Goal: Information Seeking & Learning: Learn about a topic

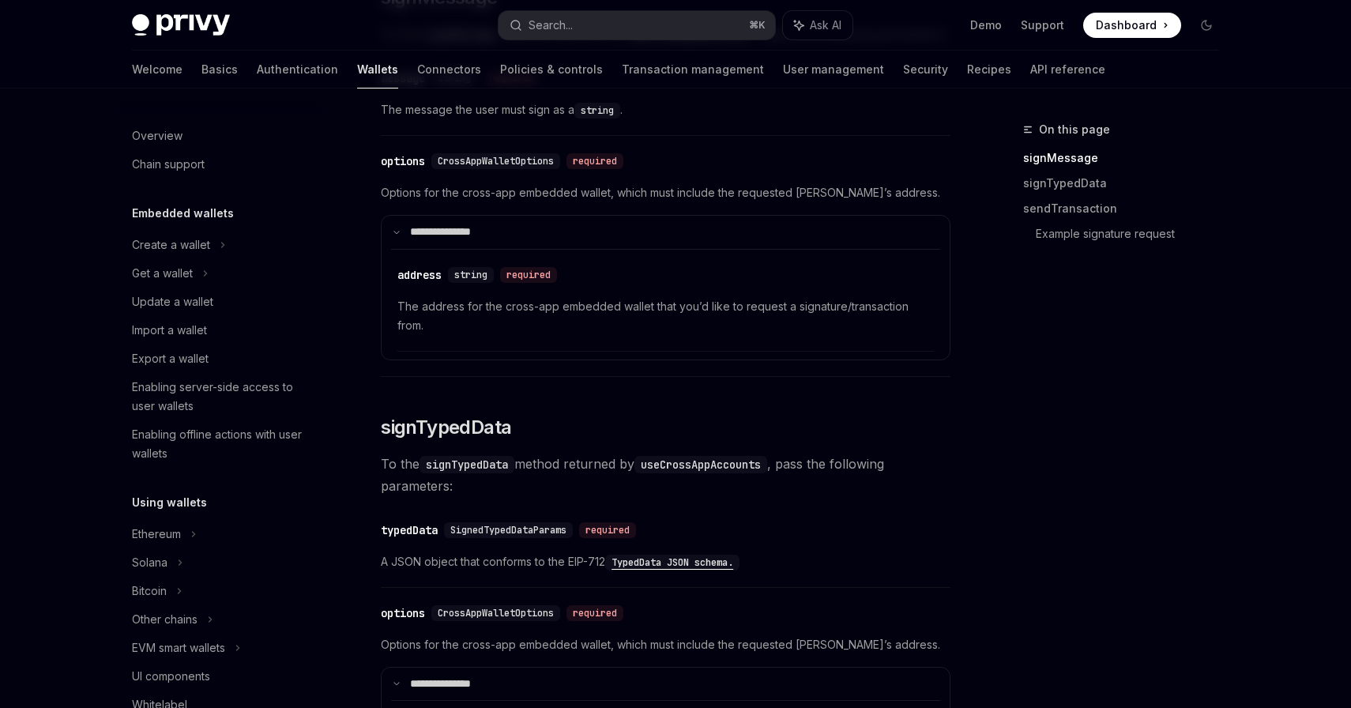
scroll to position [858, 0]
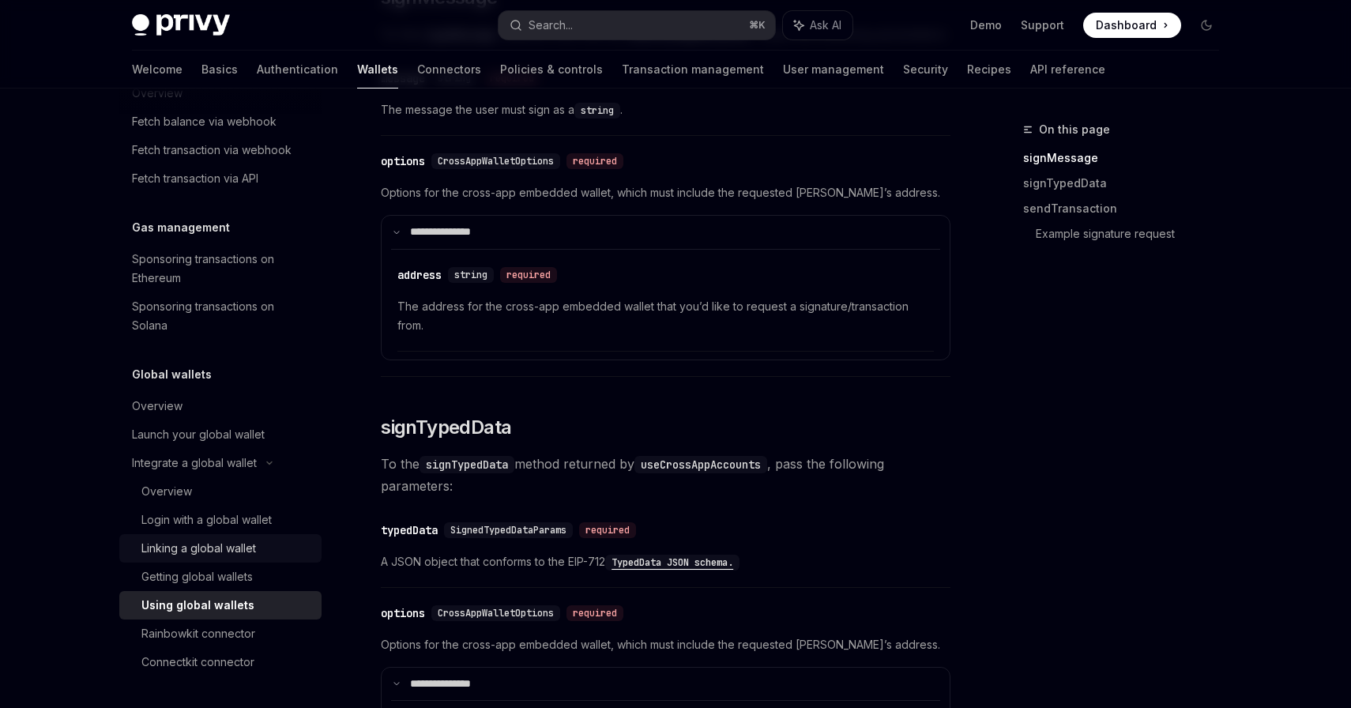
click at [210, 547] on div "Linking a global wallet" at bounding box center [198, 548] width 115 height 19
type textarea "*"
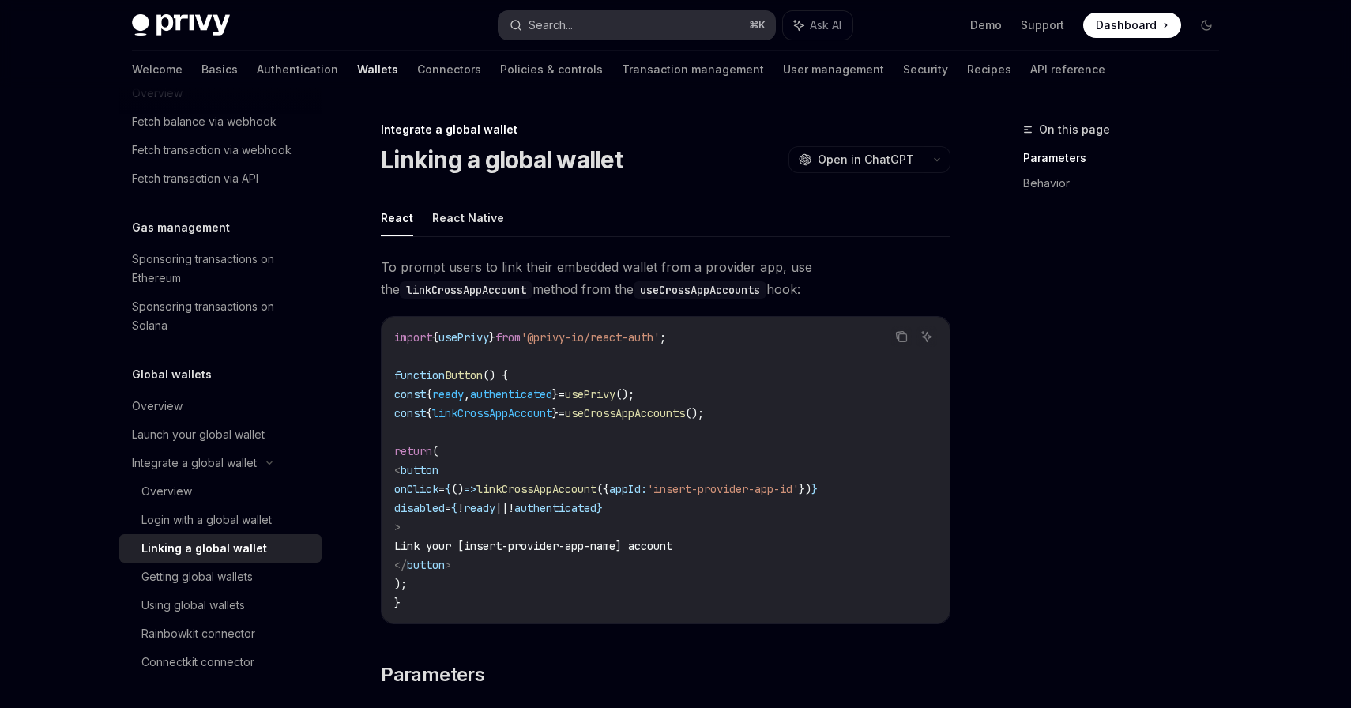
click at [622, 31] on button "Search... ⌘ K" at bounding box center [636, 25] width 276 height 28
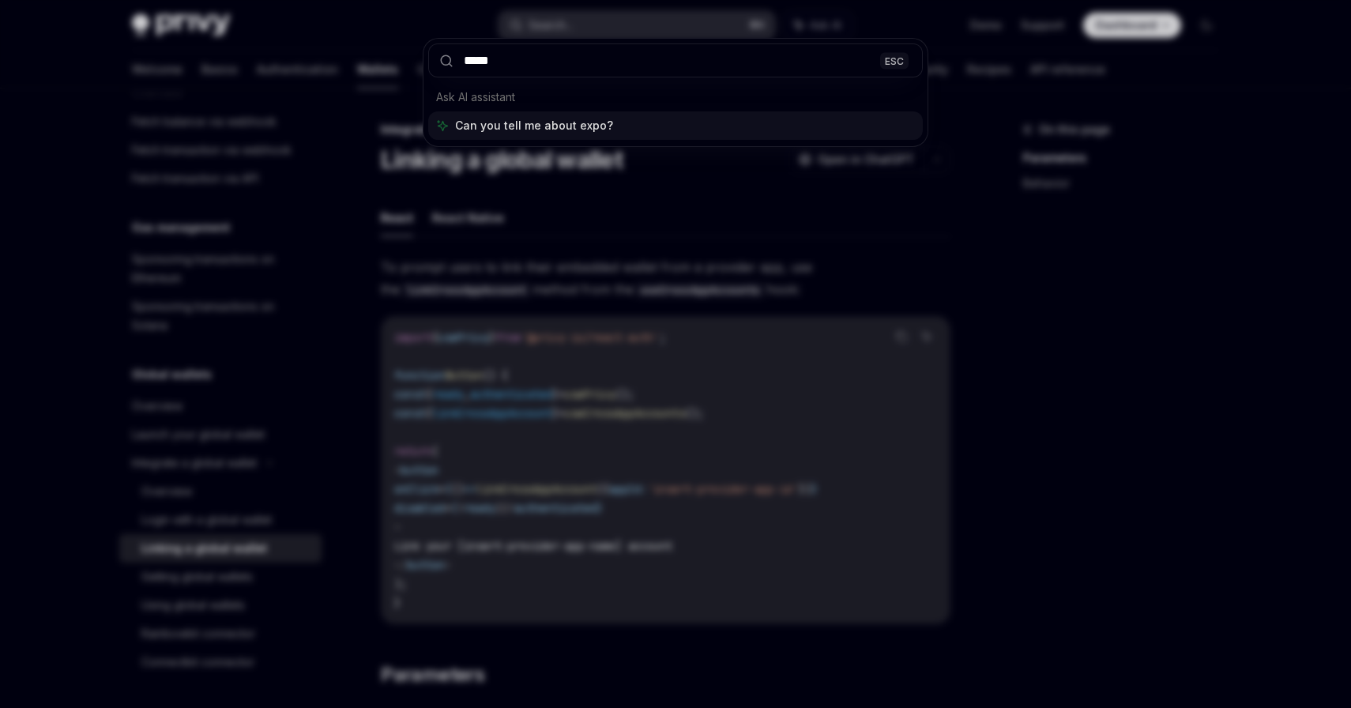
type input "******"
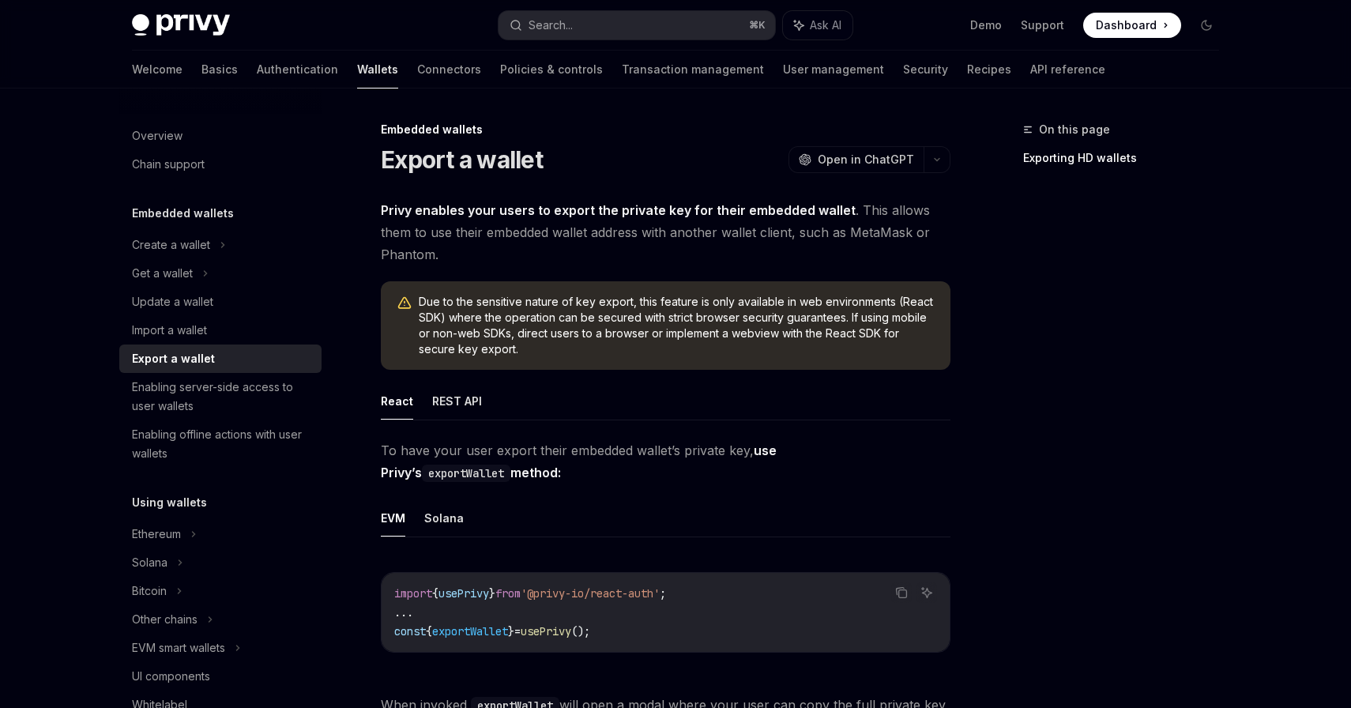
click at [462, 215] on strong "Privy enables your users to export the private key for their embedded wallet" at bounding box center [618, 210] width 475 height 16
click at [478, 215] on strong "Privy enables your users to export the private key for their embedded wallet" at bounding box center [618, 210] width 475 height 16
click at [511, 212] on strong "Privy enables your users to export the private key for their embedded wallet" at bounding box center [618, 210] width 475 height 16
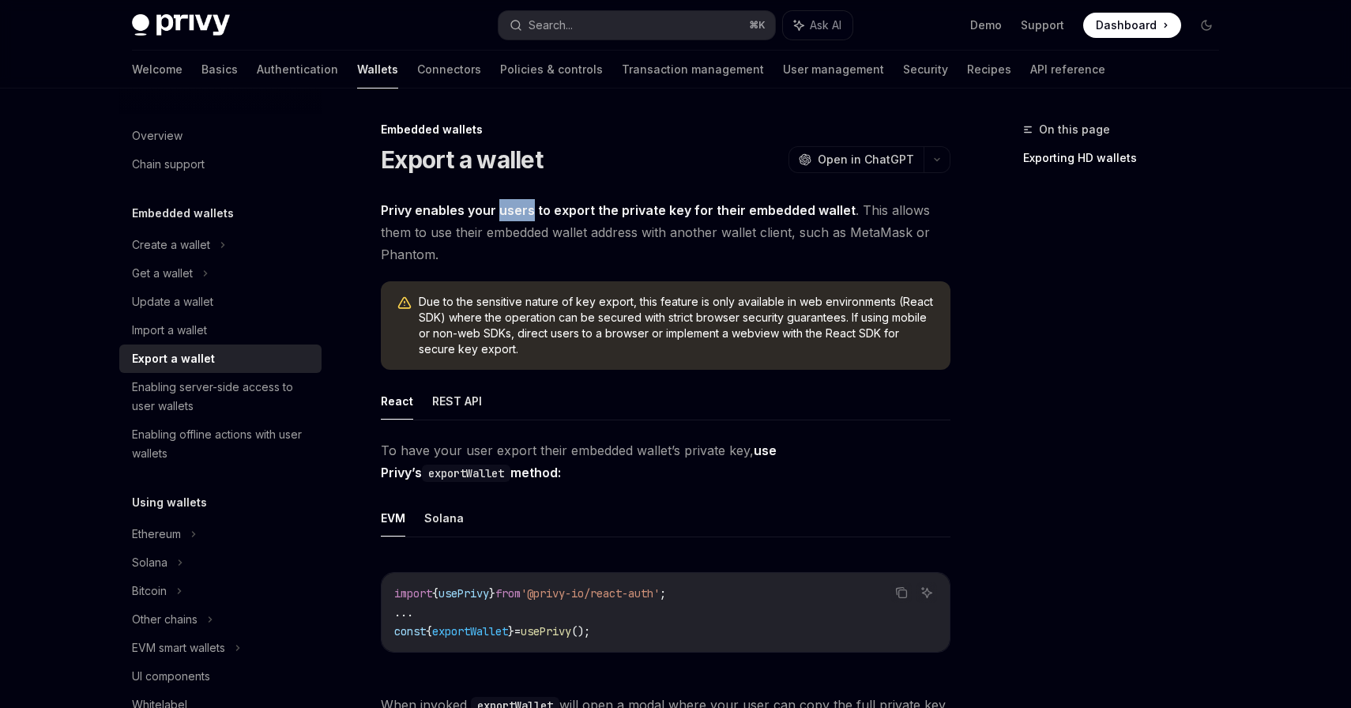
click at [605, 206] on strong "Privy enables your users to export the private key for their embedded wallet" at bounding box center [618, 210] width 475 height 16
click at [254, 401] on div "Enabling server-side access to user wallets" at bounding box center [222, 397] width 180 height 38
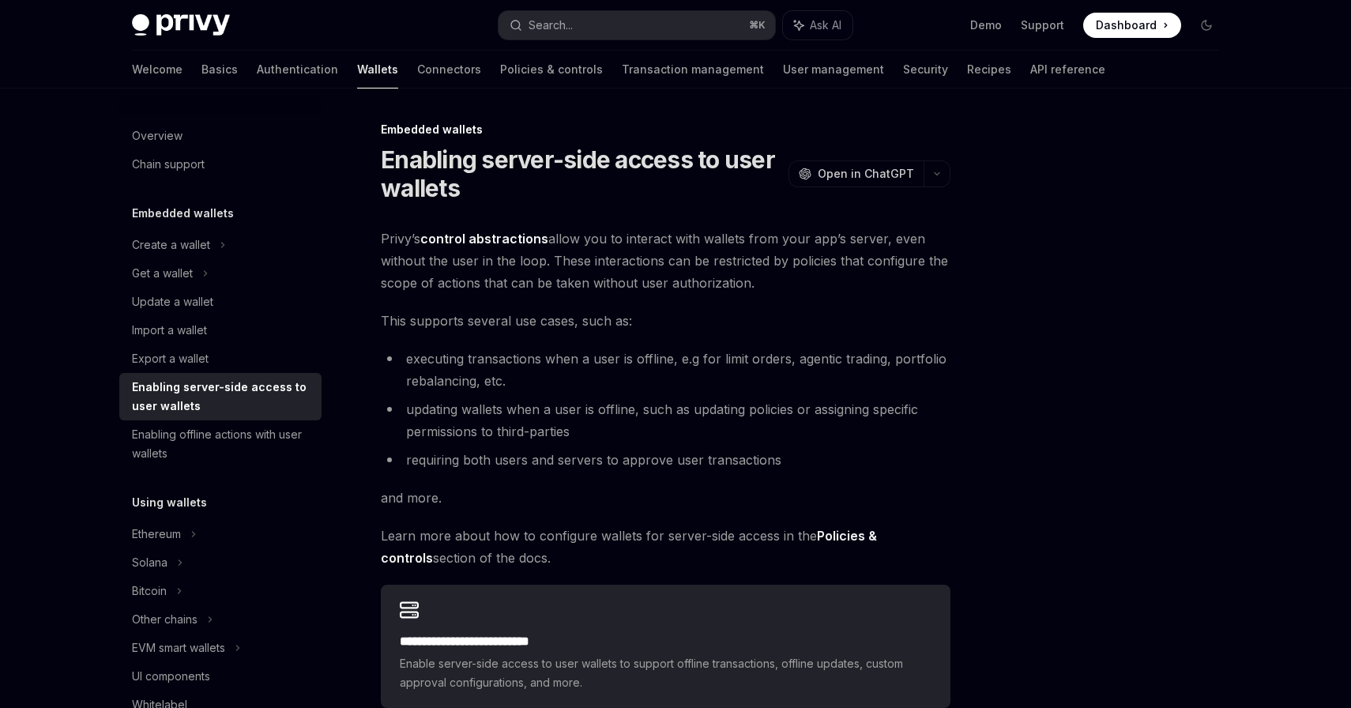
click at [559, 240] on span "Privy’s control abstractions allow you to interact with wallets from your app’s…" at bounding box center [666, 261] width 570 height 66
click at [602, 240] on span "Privy’s control abstractions allow you to interact with wallets from your app’s…" at bounding box center [666, 261] width 570 height 66
click at [660, 239] on span "Privy’s control abstractions allow you to interact with wallets from your app’s…" at bounding box center [666, 261] width 570 height 66
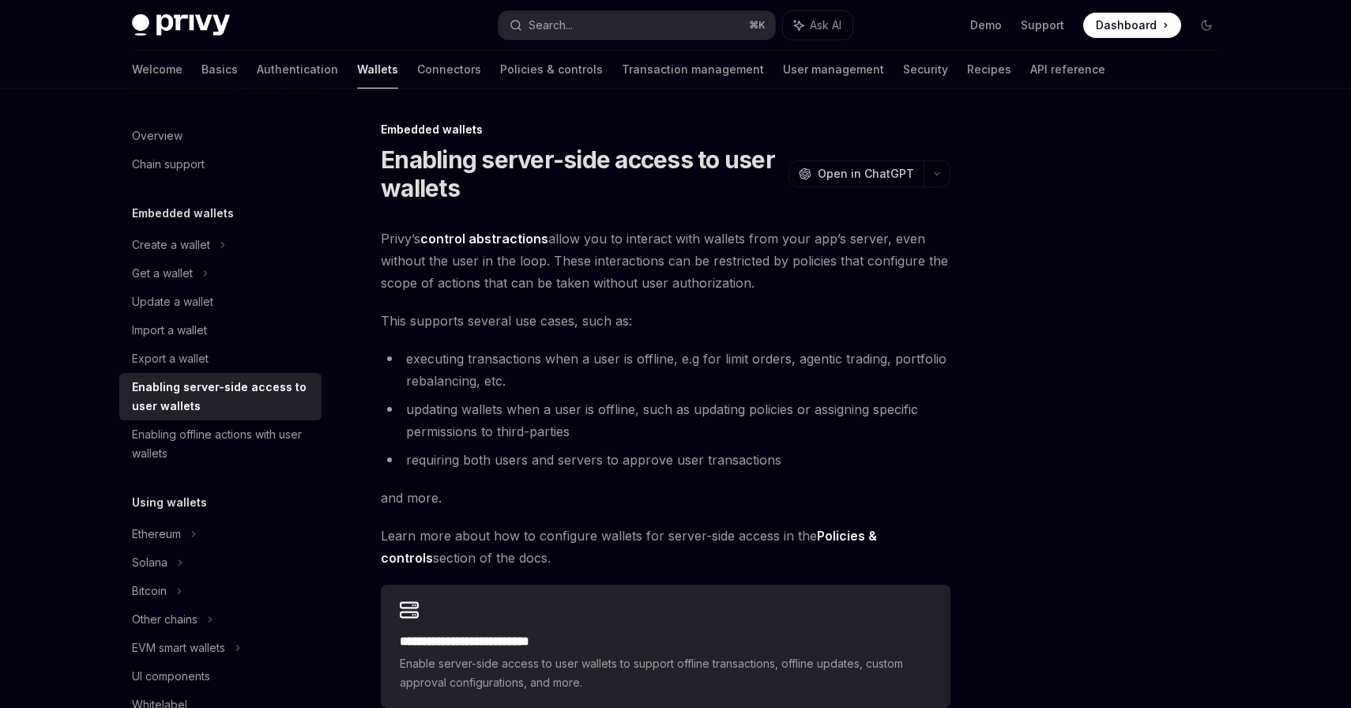
click at [660, 239] on span "Privy’s control abstractions allow you to interact with wallets from your app’s…" at bounding box center [666, 261] width 570 height 66
click at [531, 265] on span "Privy’s control abstractions allow you to interact with wallets from your app’s…" at bounding box center [666, 261] width 570 height 66
click at [572, 260] on span "Privy’s control abstractions allow you to interact with wallets from your app’s…" at bounding box center [666, 261] width 570 height 66
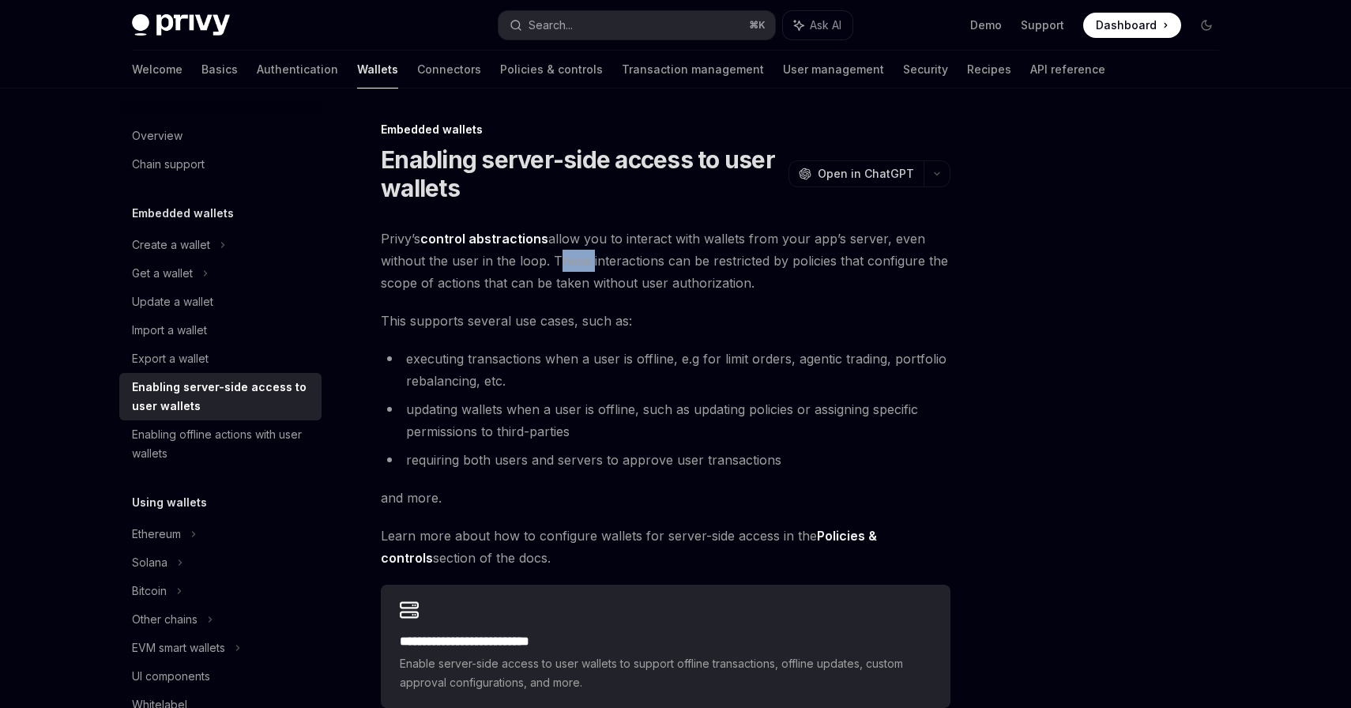
click at [611, 258] on span "Privy’s control abstractions allow you to interact with wallets from your app’s…" at bounding box center [666, 261] width 570 height 66
click at [638, 261] on span "Privy’s control abstractions allow you to interact with wallets from your app’s…" at bounding box center [666, 261] width 570 height 66
click at [472, 284] on span "Privy’s control abstractions allow you to interact with wallets from your app’s…" at bounding box center [666, 261] width 570 height 66
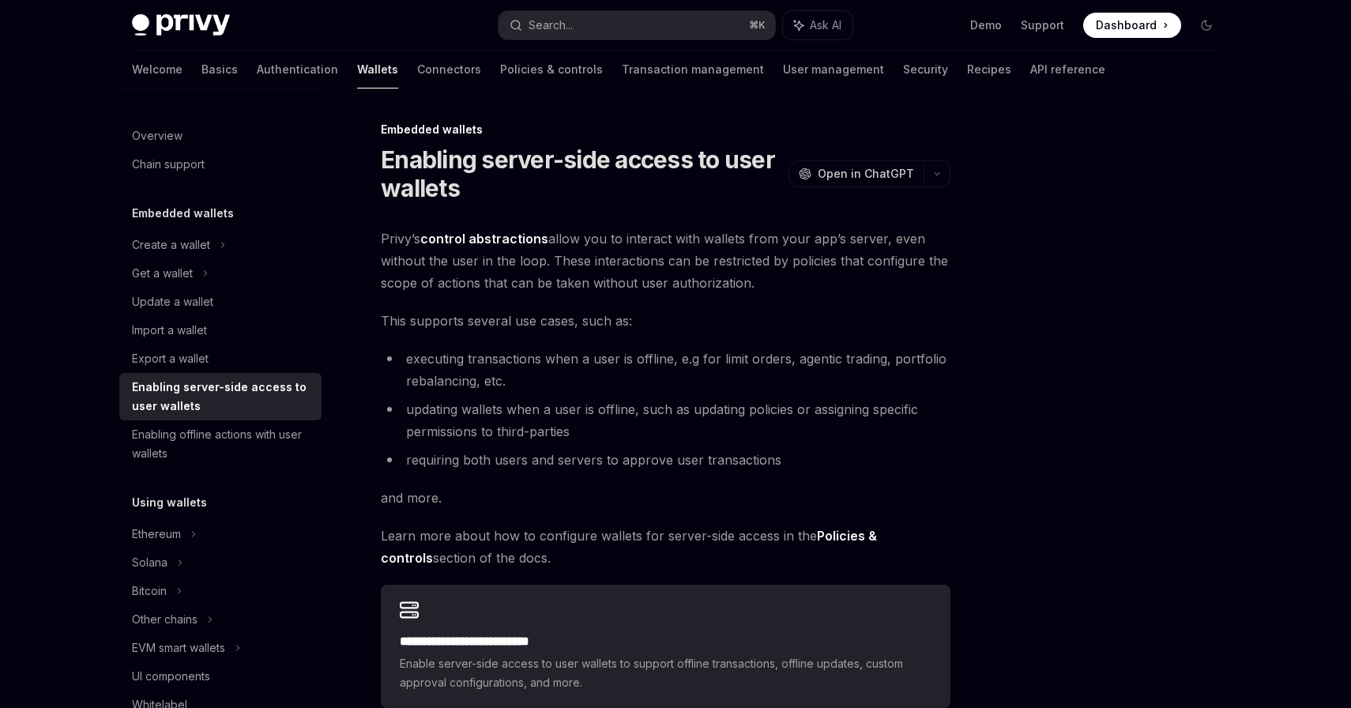
click at [472, 284] on span "Privy’s control abstractions allow you to interact with wallets from your app’s…" at bounding box center [666, 261] width 570 height 66
click at [499, 284] on span "Privy’s control abstractions allow you to interact with wallets from your app’s…" at bounding box center [666, 261] width 570 height 66
click at [534, 284] on span "Privy’s control abstractions allow you to interact with wallets from your app’s…" at bounding box center [666, 261] width 570 height 66
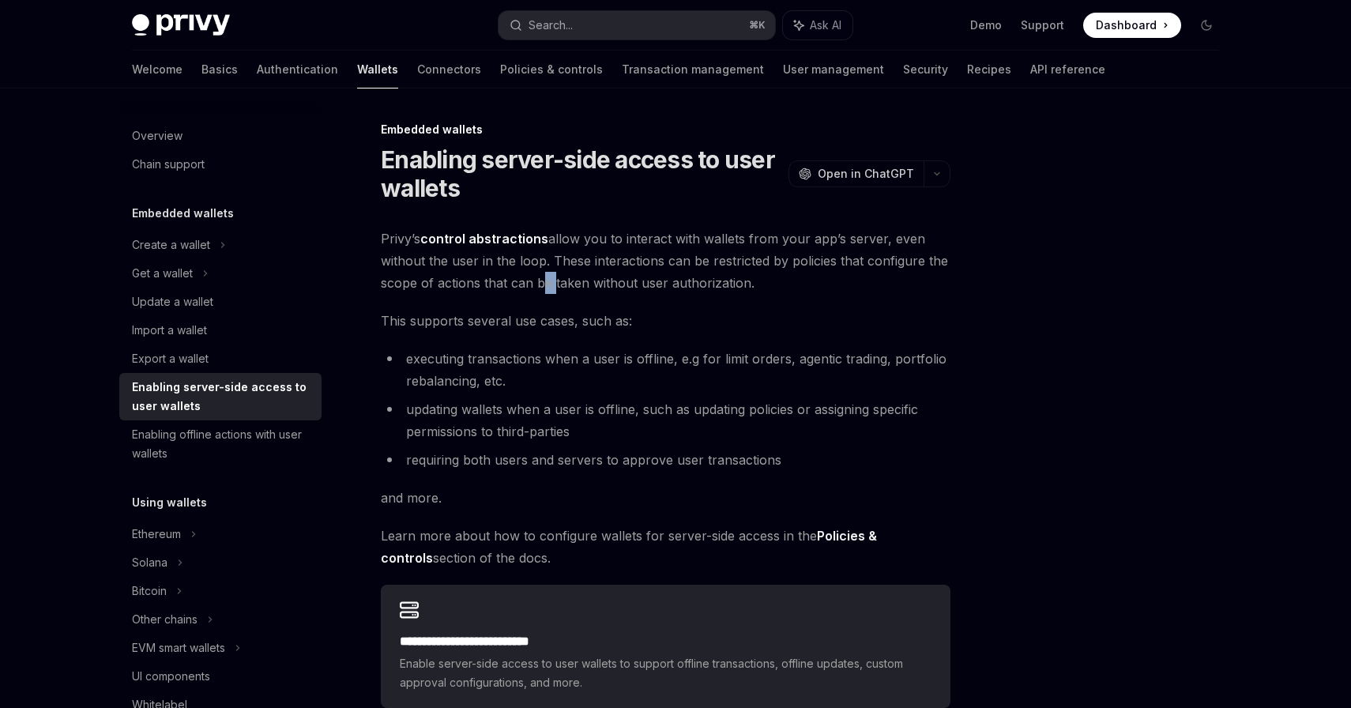
click at [568, 280] on span "Privy’s control abstractions allow you to interact with wallets from your app’s…" at bounding box center [666, 261] width 570 height 66
click at [735, 363] on li "executing transactions when a user is offline, e.g for limit orders, agentic tr…" at bounding box center [666, 370] width 570 height 44
click at [761, 363] on li "executing transactions when a user is offline, e.g for limit orders, agentic tr…" at bounding box center [666, 370] width 570 height 44
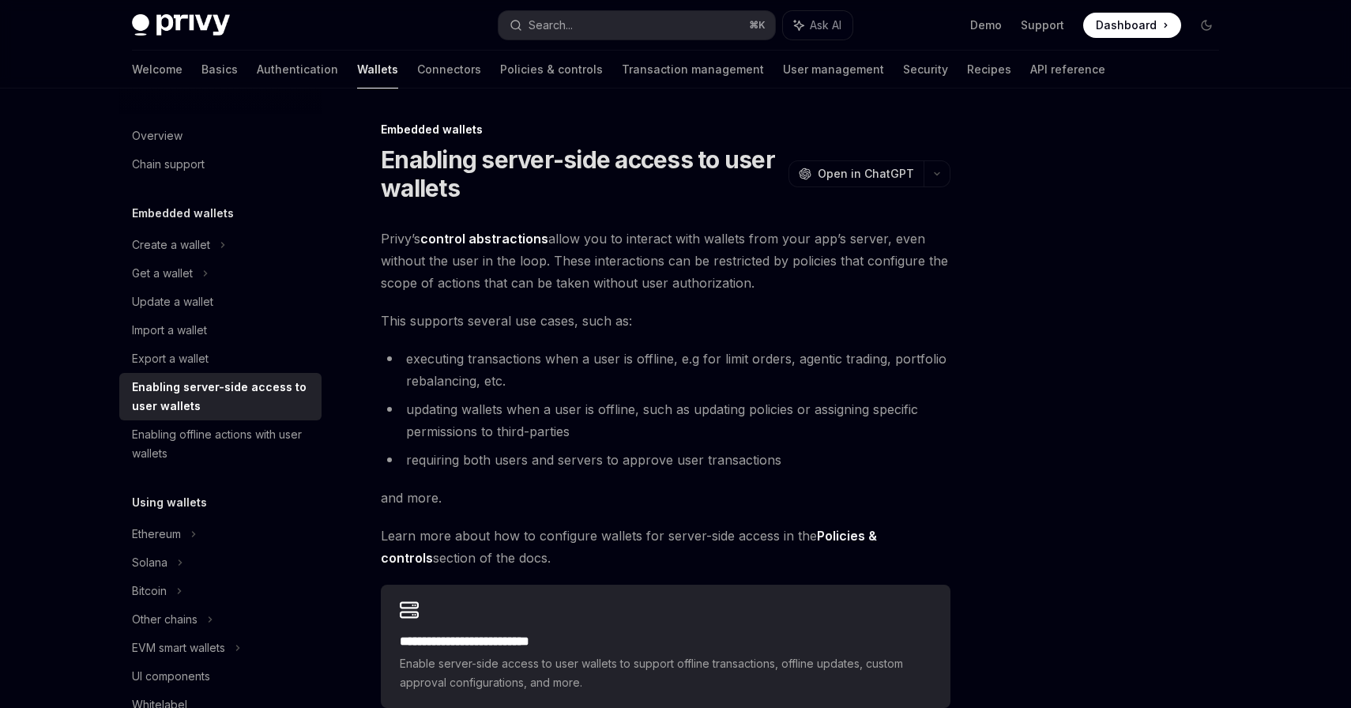
click at [761, 363] on li "executing transactions when a user is offline, e.g for limit orders, agentic tr…" at bounding box center [666, 370] width 570 height 44
click at [810, 356] on li "executing transactions when a user is offline, e.g for limit orders, agentic tr…" at bounding box center [666, 370] width 570 height 44
click at [847, 361] on li "executing transactions when a user is offline, e.g for limit orders, agentic tr…" at bounding box center [666, 370] width 570 height 44
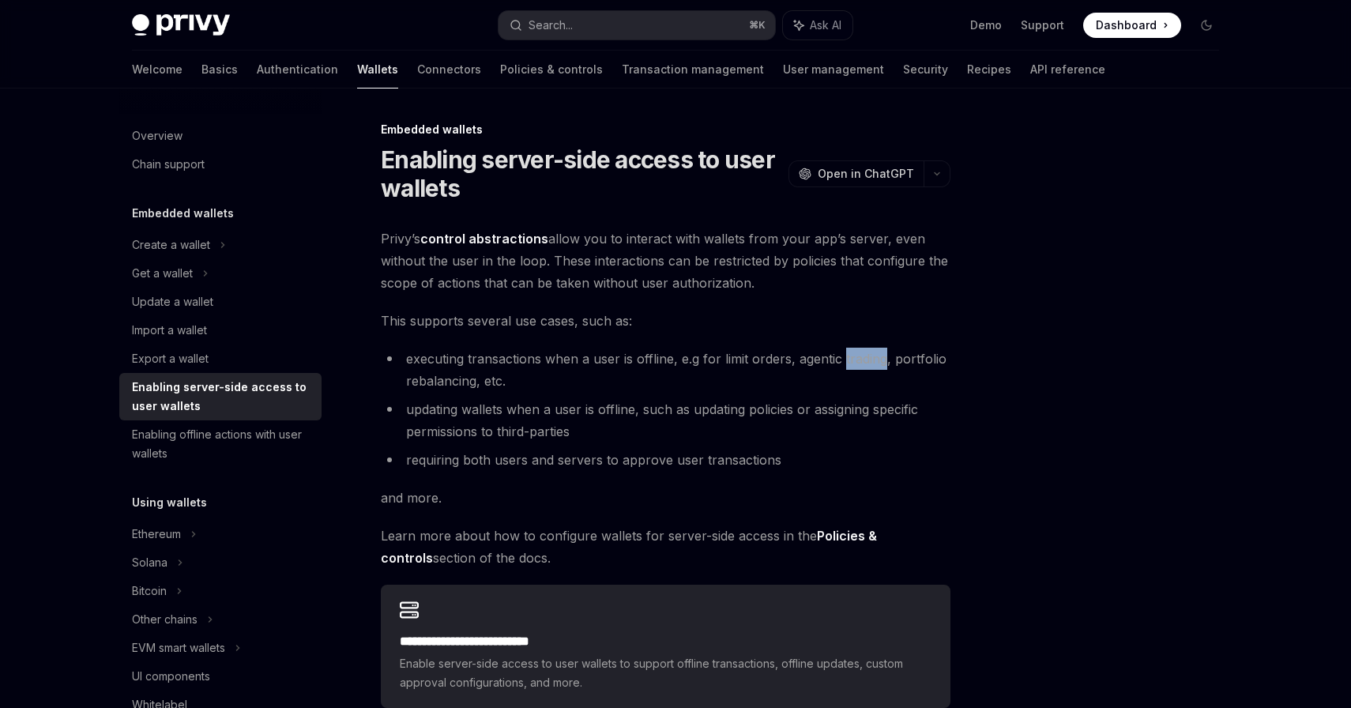
click at [901, 358] on li "executing transactions when a user is offline, e.g for limit orders, agentic tr…" at bounding box center [666, 370] width 570 height 44
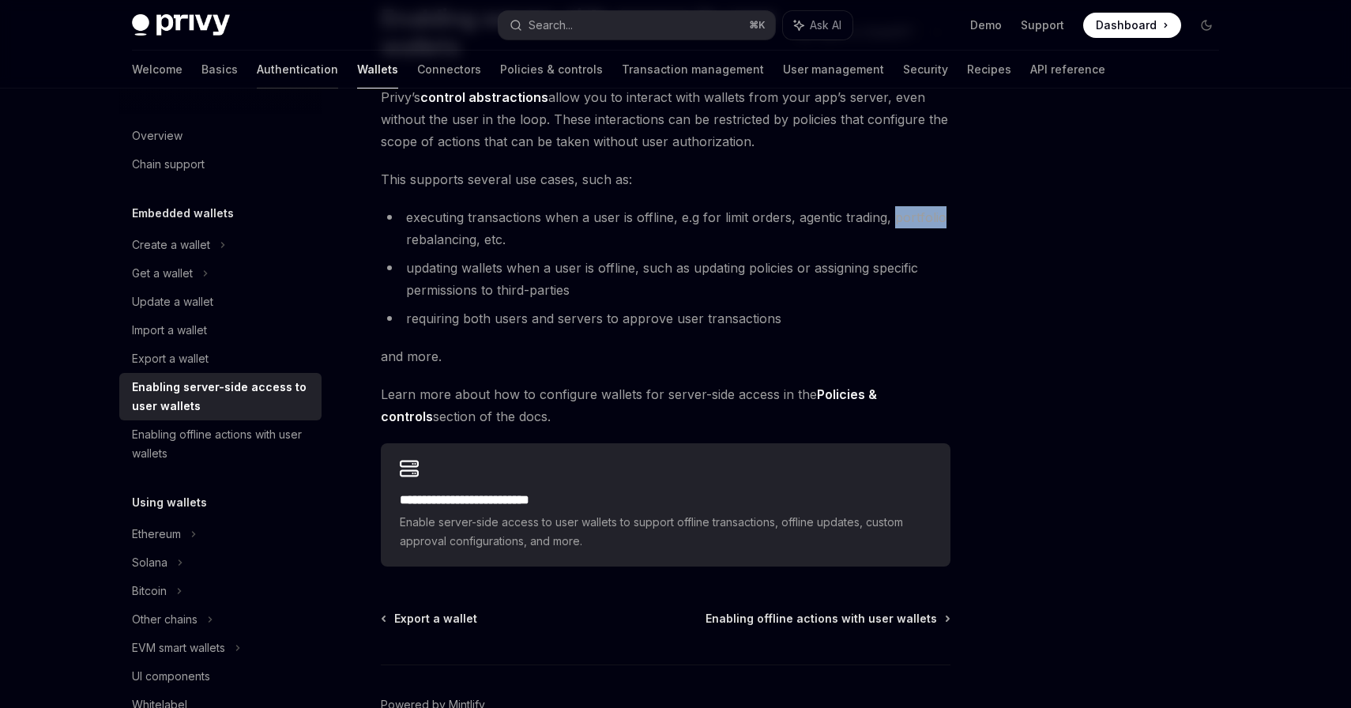
click at [257, 72] on link "Authentication" at bounding box center [297, 70] width 81 height 38
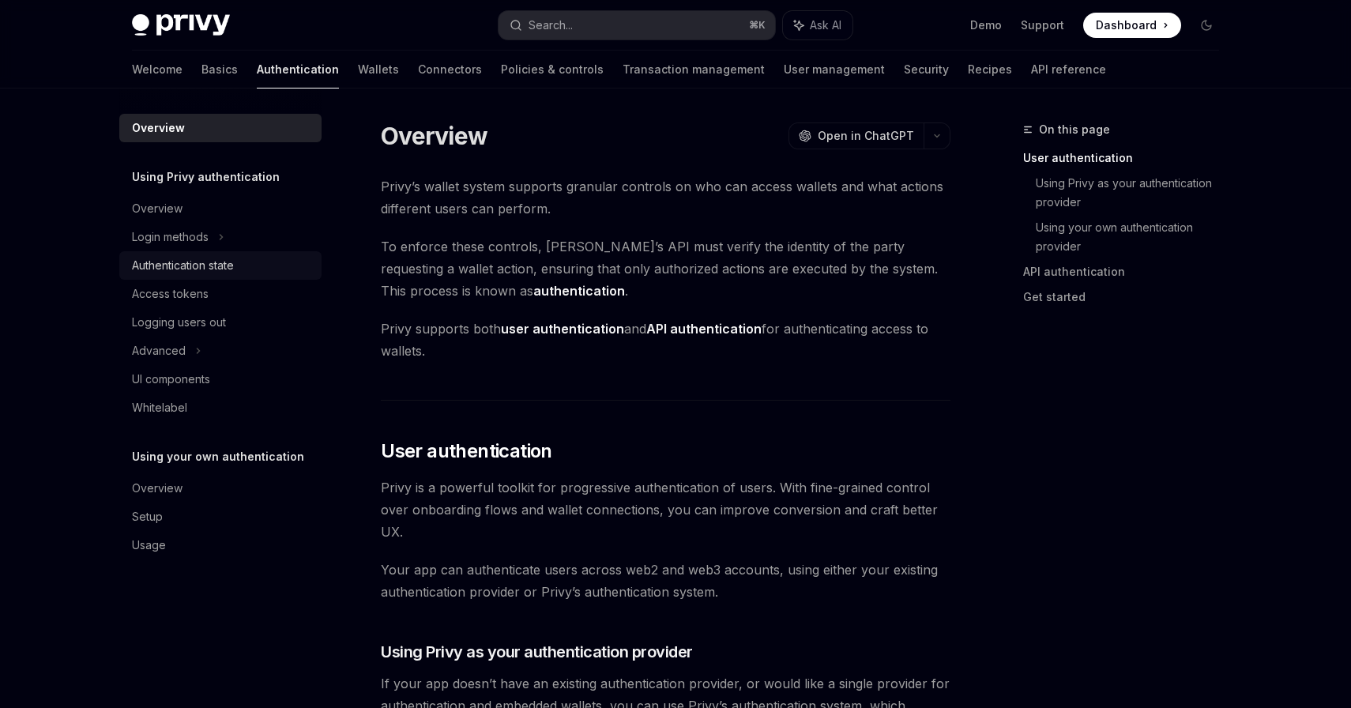
click at [233, 271] on div "Authentication state" at bounding box center [183, 265] width 102 height 19
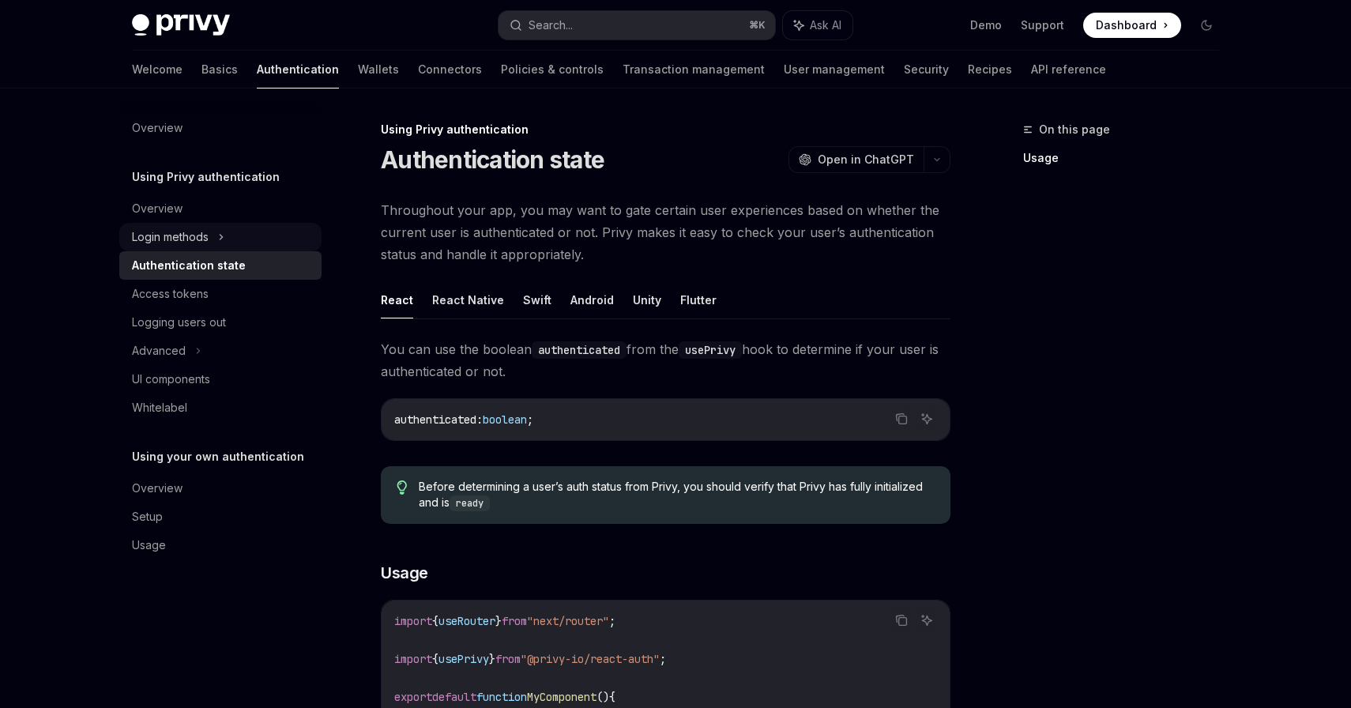
click at [220, 246] on div "Login methods" at bounding box center [220, 237] width 202 height 28
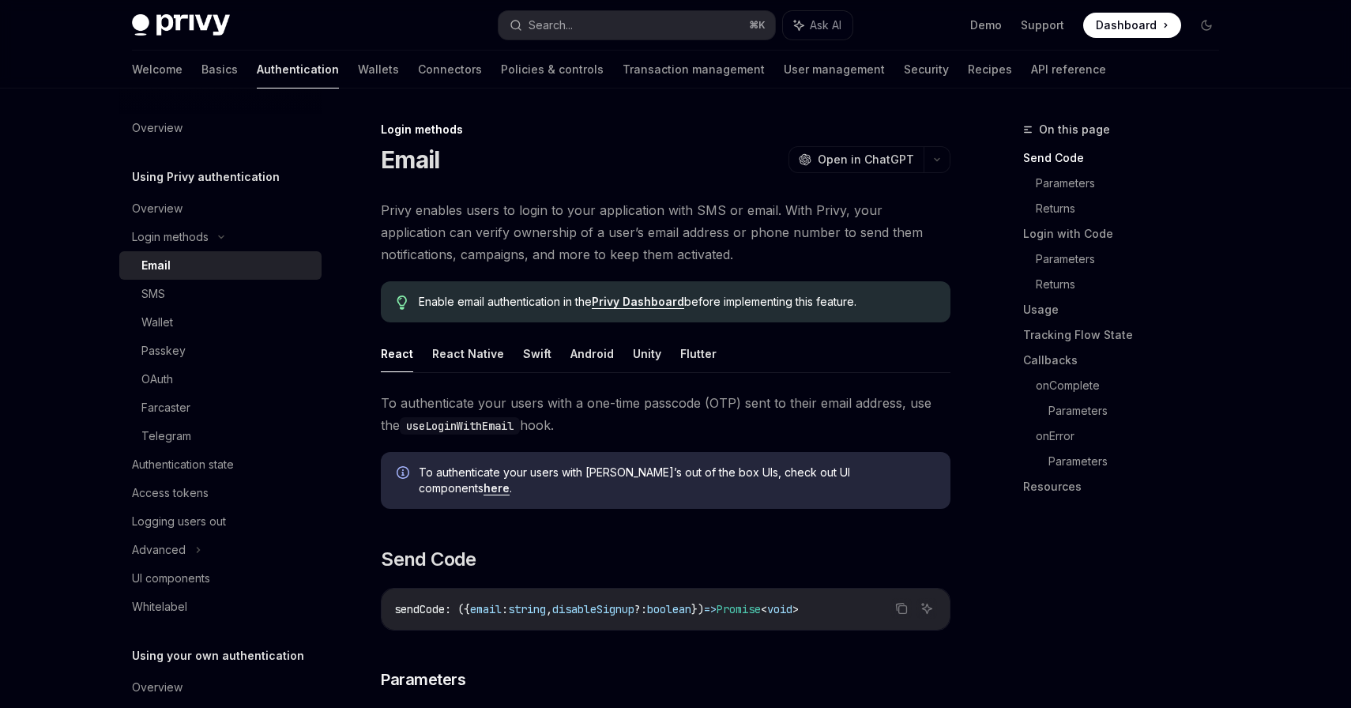
click at [596, 205] on span "Privy enables users to login to your application with SMS or email. With Privy,…" at bounding box center [666, 232] width 570 height 66
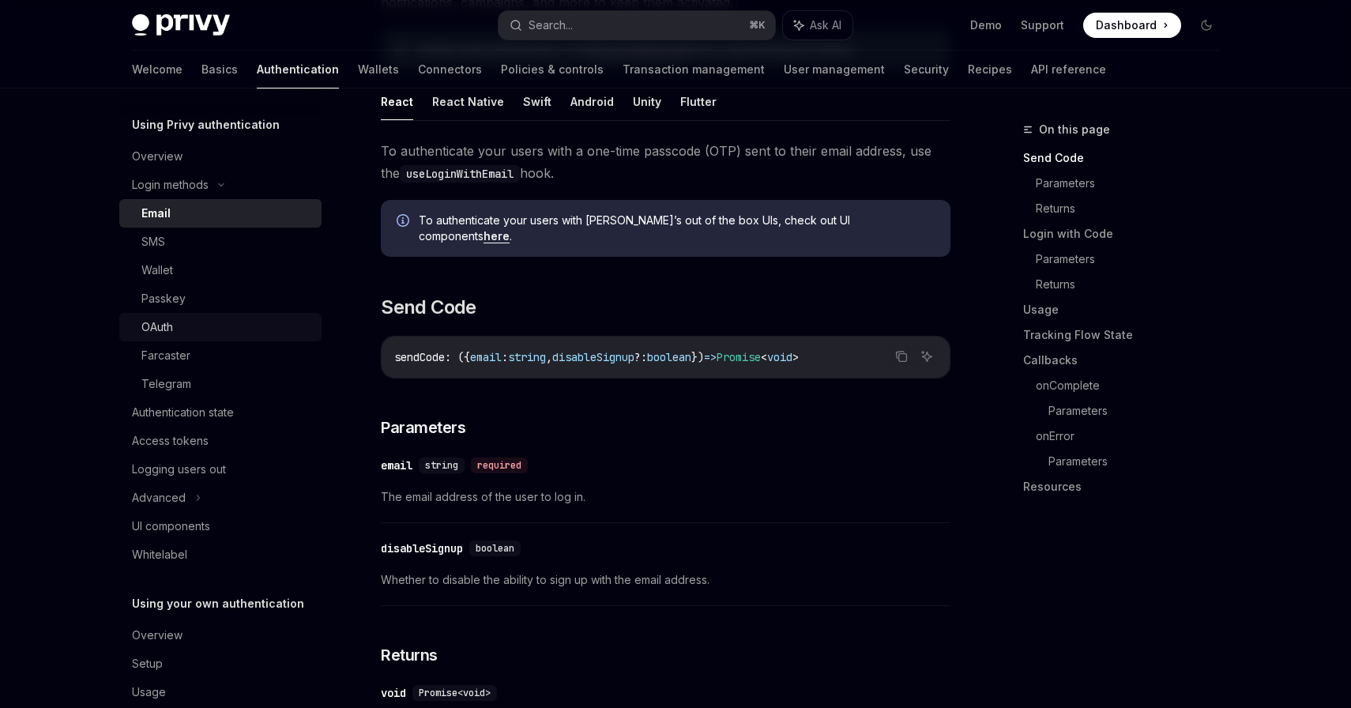
scroll to position [82, 0]
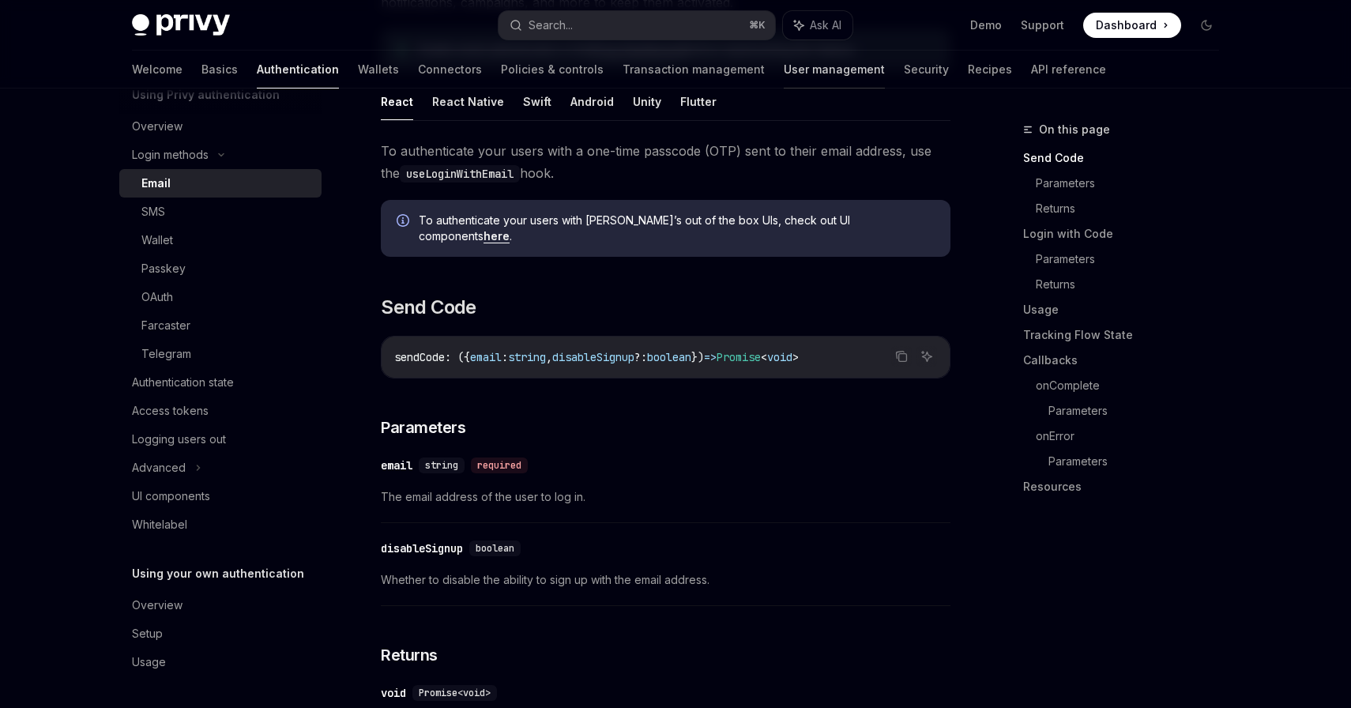
click at [784, 80] on link "User management" at bounding box center [834, 70] width 101 height 38
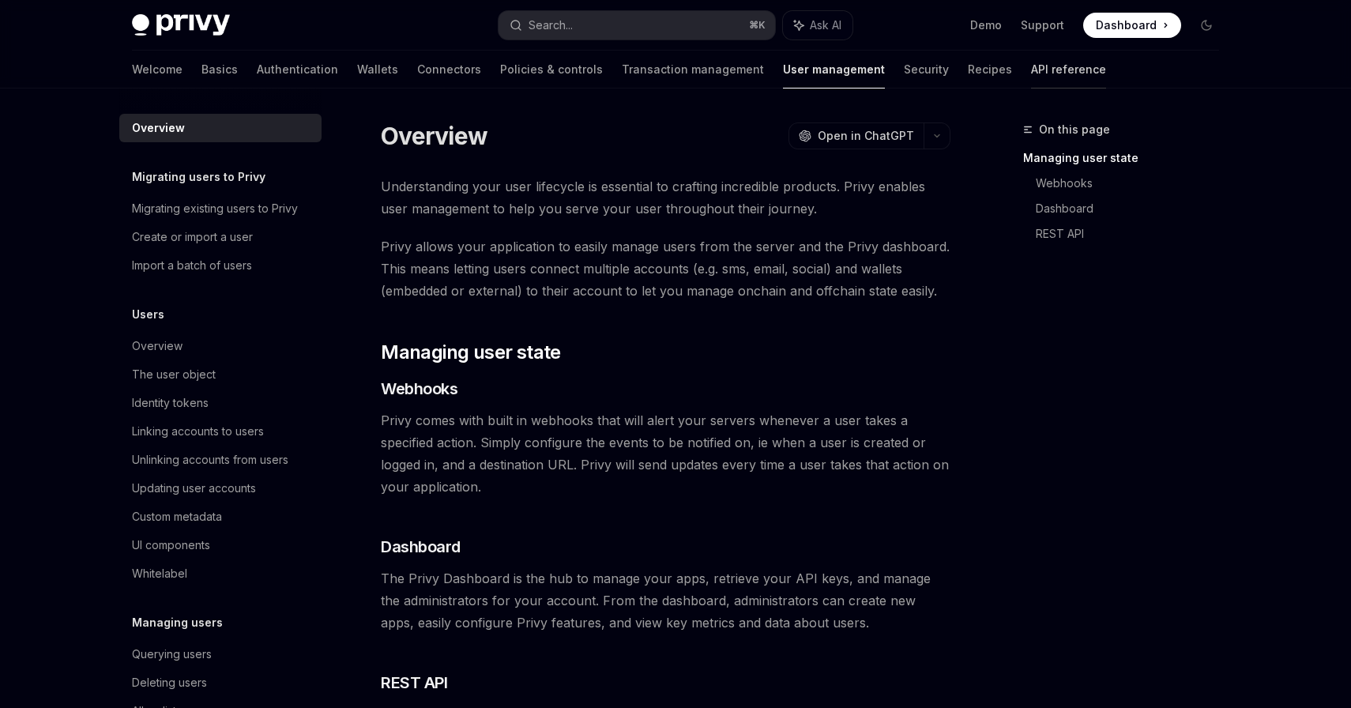
click at [1031, 77] on link "API reference" at bounding box center [1068, 70] width 75 height 38
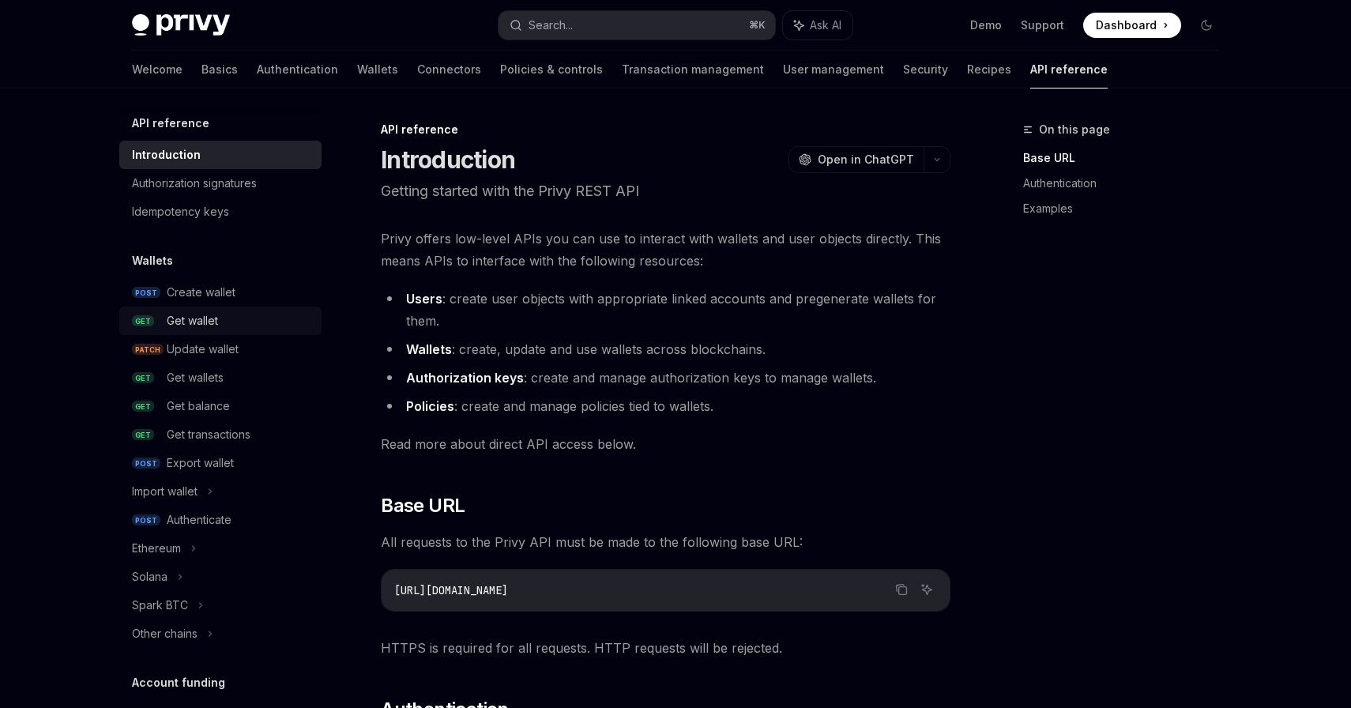
click at [185, 322] on div "Get wallet" at bounding box center [192, 320] width 51 height 19
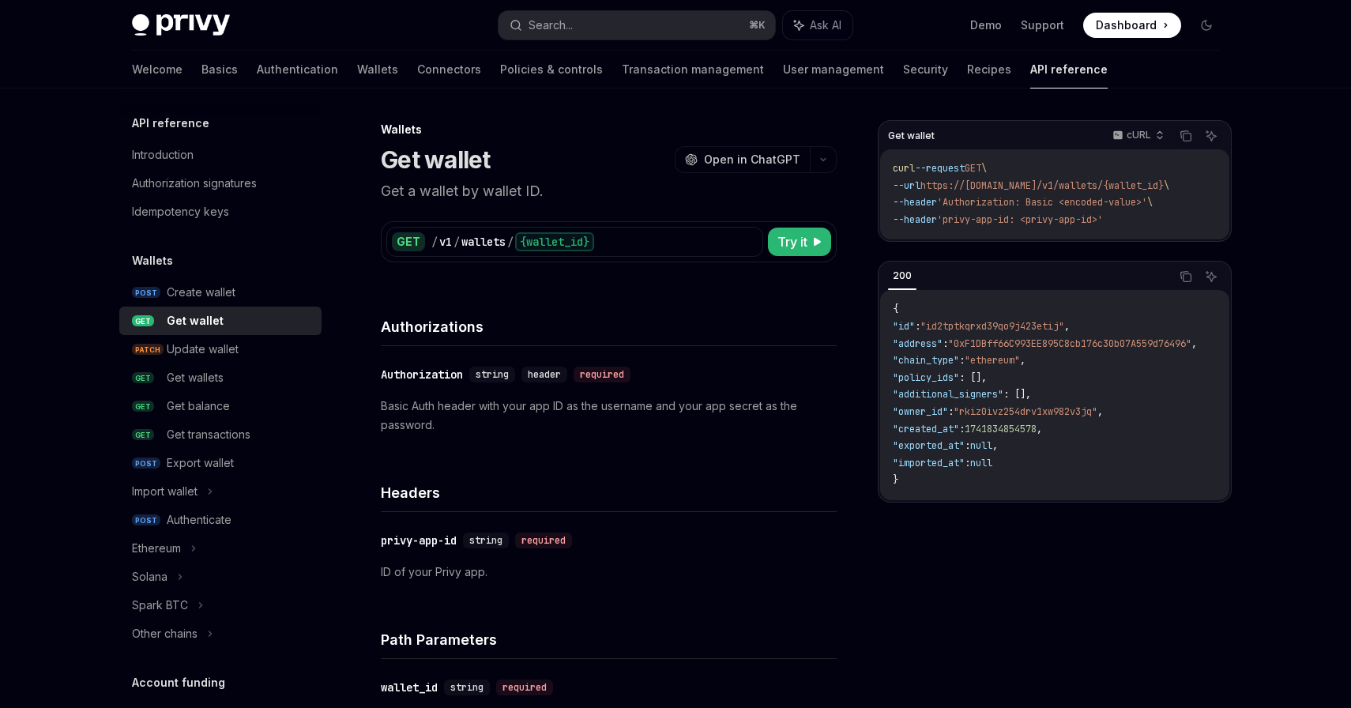
click at [428, 194] on p "Get a wallet by wallet ID." at bounding box center [609, 191] width 456 height 22
click at [464, 193] on p "Get a wallet by wallet ID." at bounding box center [609, 191] width 456 height 22
click at [501, 189] on p "Get a wallet by wallet ID." at bounding box center [609, 191] width 456 height 22
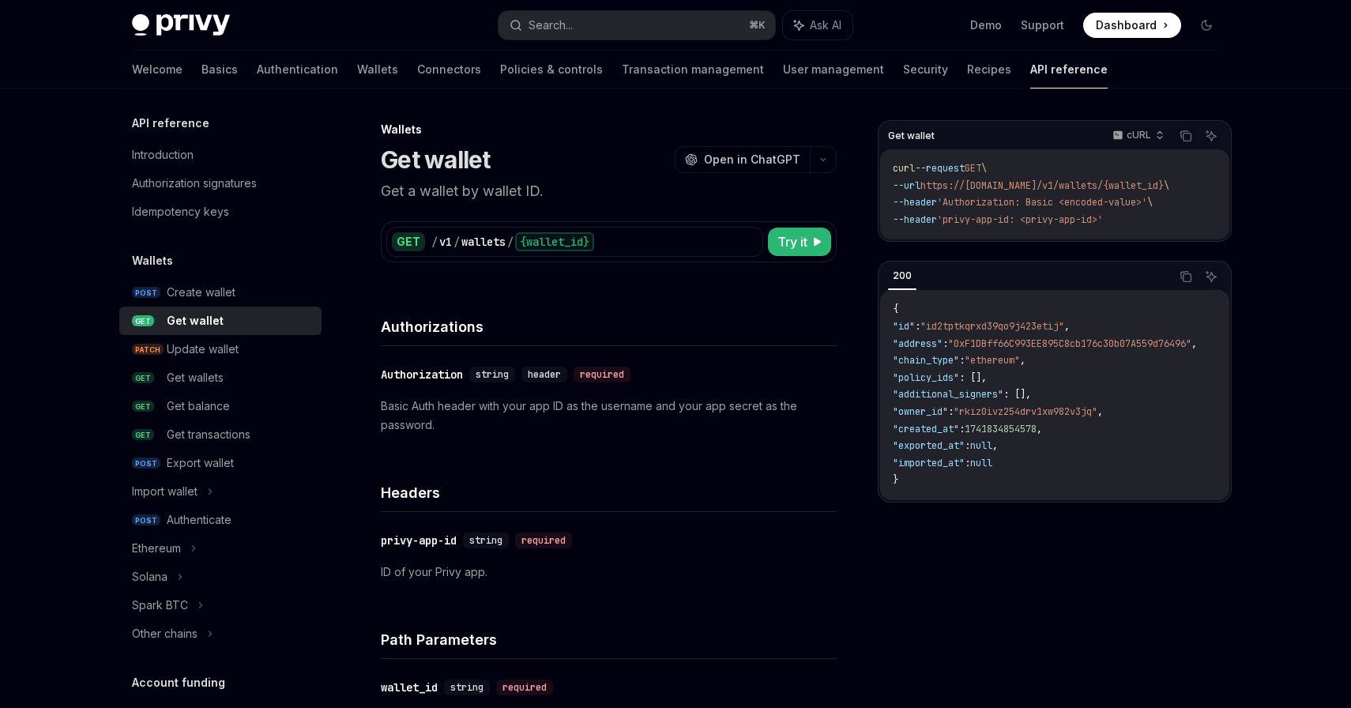
click at [501, 189] on p "Get a wallet by wallet ID." at bounding box center [609, 191] width 456 height 22
click at [532, 189] on p "Get a wallet by wallet ID." at bounding box center [609, 191] width 456 height 22
click at [381, 412] on p "Basic Auth header with your app ID as the username and your app secret as the p…" at bounding box center [609, 416] width 456 height 38
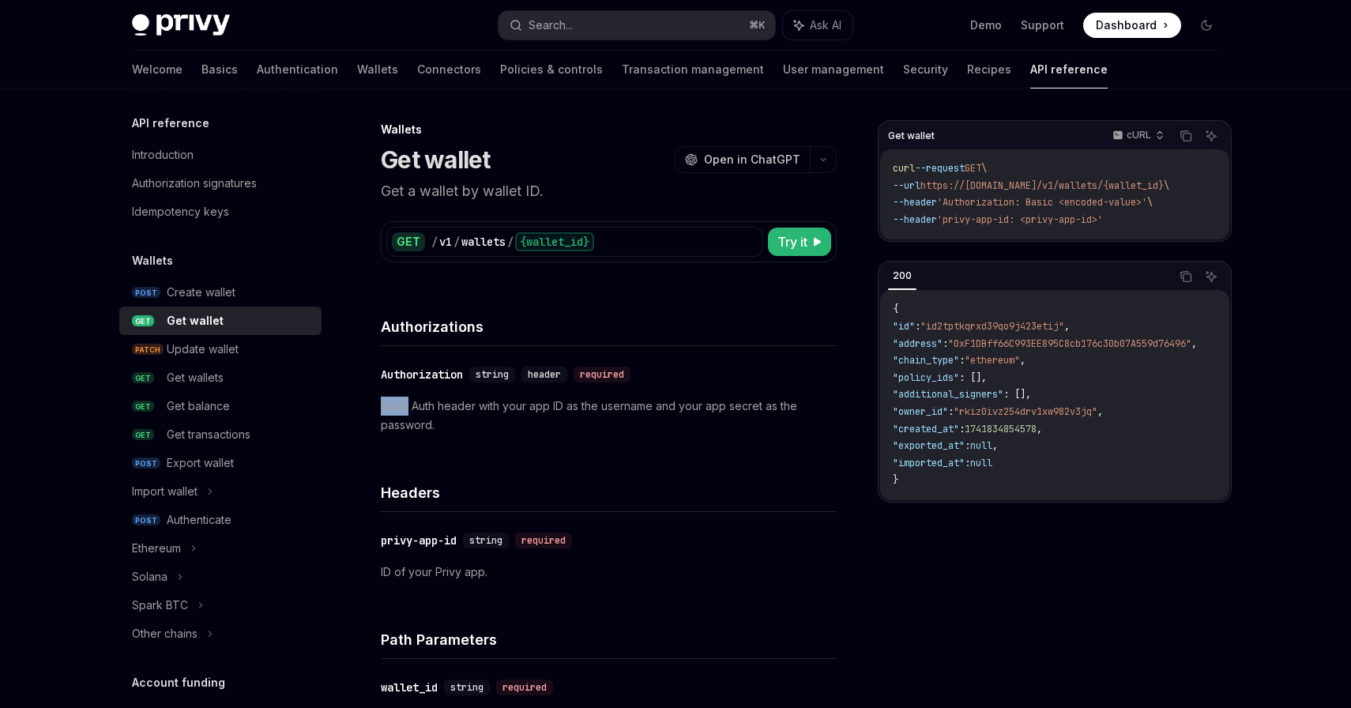
click at [422, 409] on p "Basic Auth header with your app ID as the username and your app secret as the p…" at bounding box center [609, 416] width 456 height 38
click at [453, 408] on p "Basic Auth header with your app ID as the username and your app secret as the p…" at bounding box center [609, 416] width 456 height 38
click at [489, 408] on p "Basic Auth header with your app ID as the username and your app secret as the p…" at bounding box center [609, 416] width 456 height 38
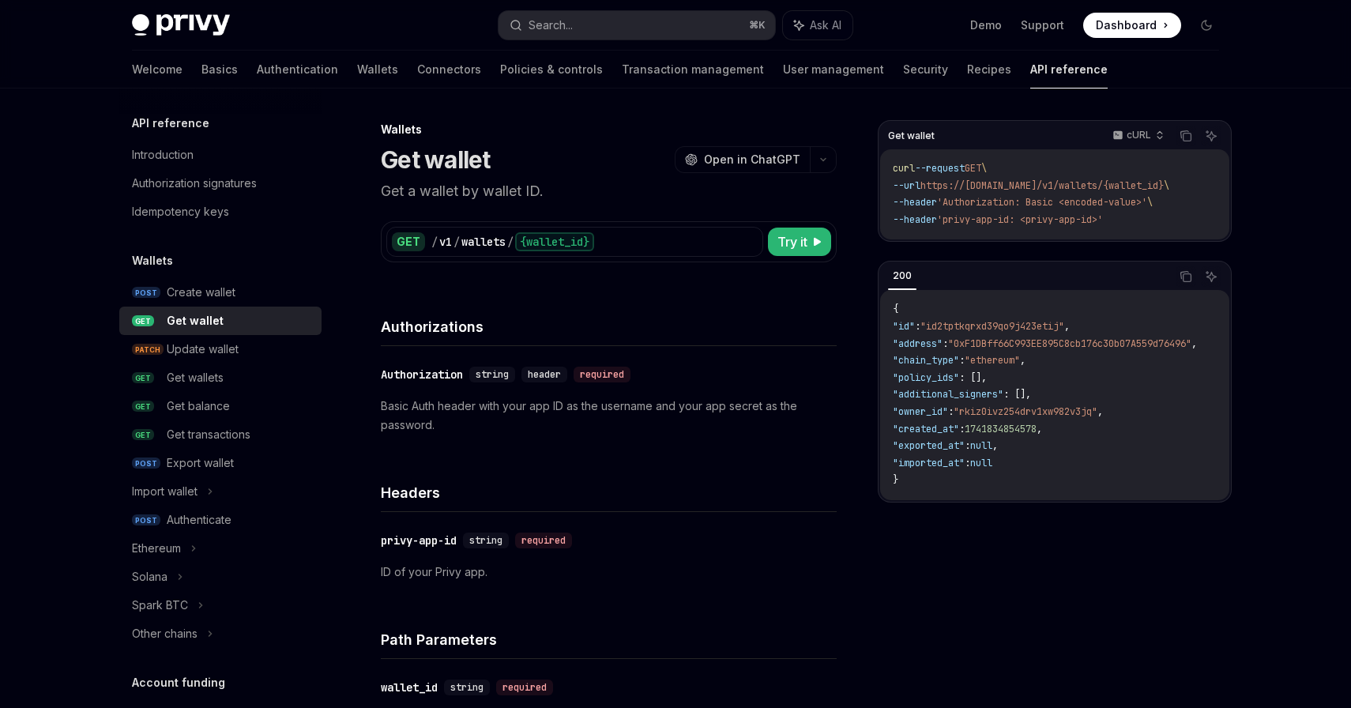
click at [489, 408] on p "Basic Auth header with your app ID as the username and your app secret as the p…" at bounding box center [609, 416] width 456 height 38
click at [510, 406] on p "Basic Auth header with your app ID as the username and your app secret as the p…" at bounding box center [609, 416] width 456 height 38
click at [527, 406] on p "Basic Auth header with your app ID as the username and your app secret as the p…" at bounding box center [609, 416] width 456 height 38
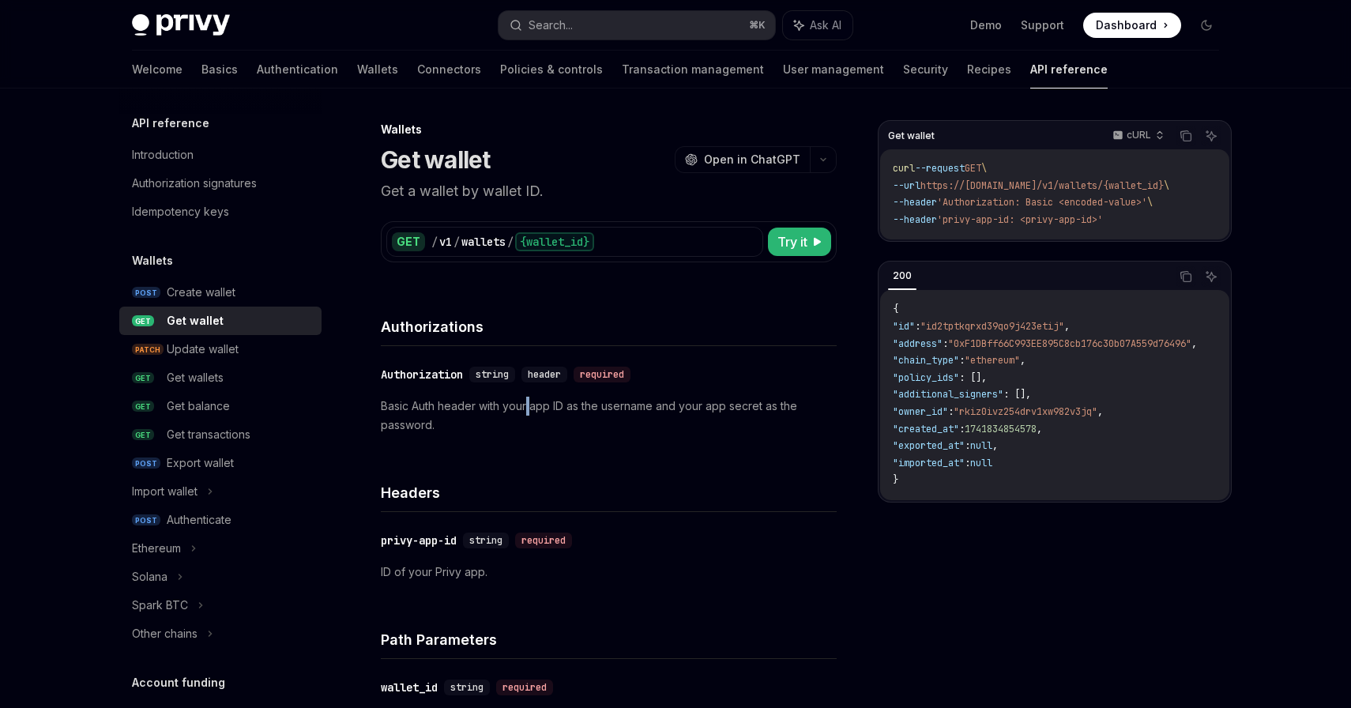
click at [562, 405] on p "Basic Auth header with your app ID as the username and your app secret as the p…" at bounding box center [609, 416] width 456 height 38
click at [1012, 418] on span ""rkiz0ivz254drv1xw982v3jq"" at bounding box center [1025, 411] width 144 height 13
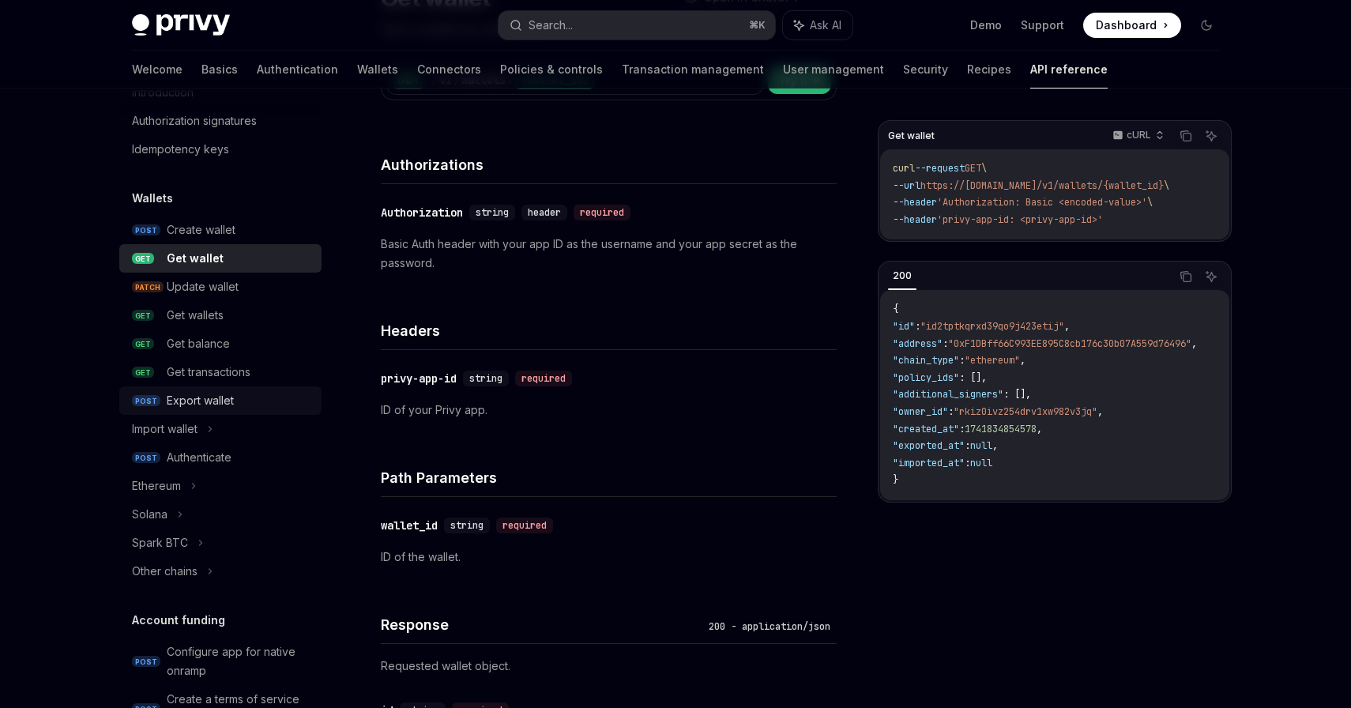
scroll to position [63, 0]
click at [220, 410] on link "POST Export wallet" at bounding box center [220, 399] width 202 height 28
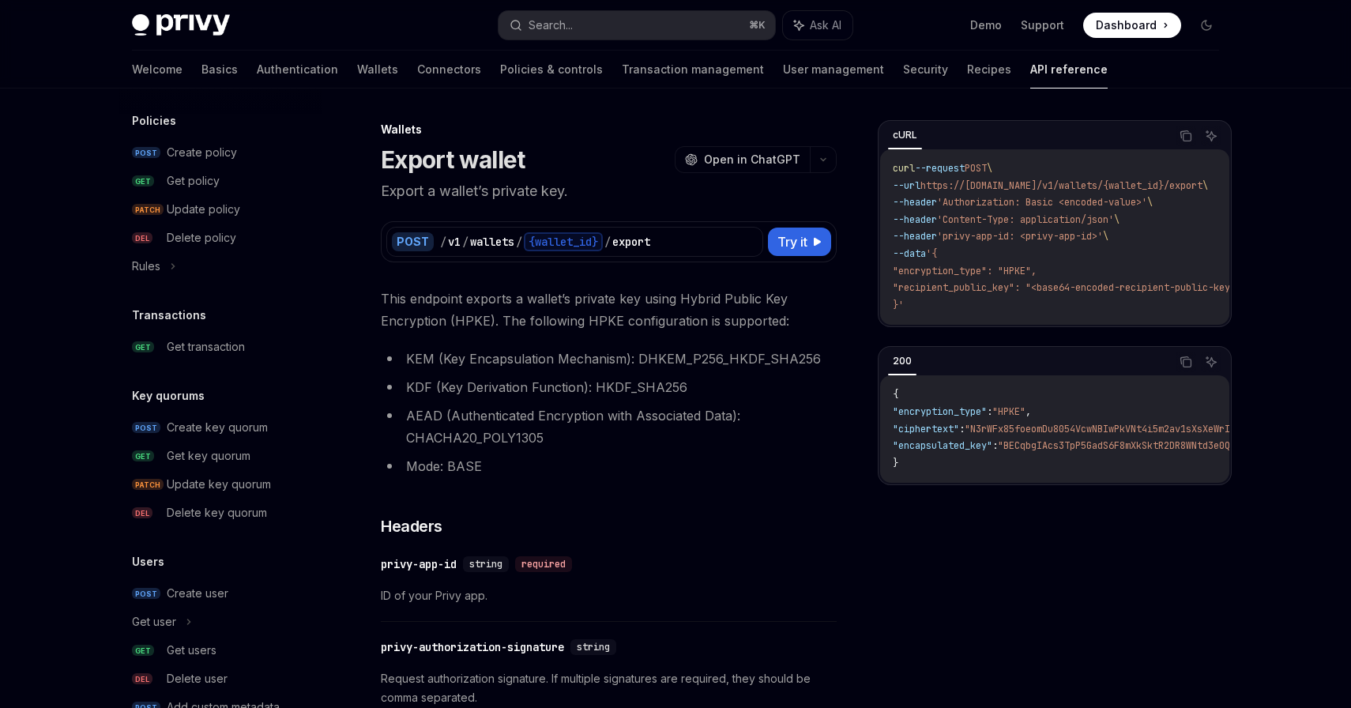
scroll to position [854, 0]
click at [449, 367] on li "KEM (Key Encapsulation Mechanism): DHKEM_P256_HKDF_SHA256" at bounding box center [609, 359] width 456 height 22
click at [514, 360] on li "KEM (Key Encapsulation Mechanism): DHKEM_P256_HKDF_SHA256" at bounding box center [609, 359] width 456 height 22
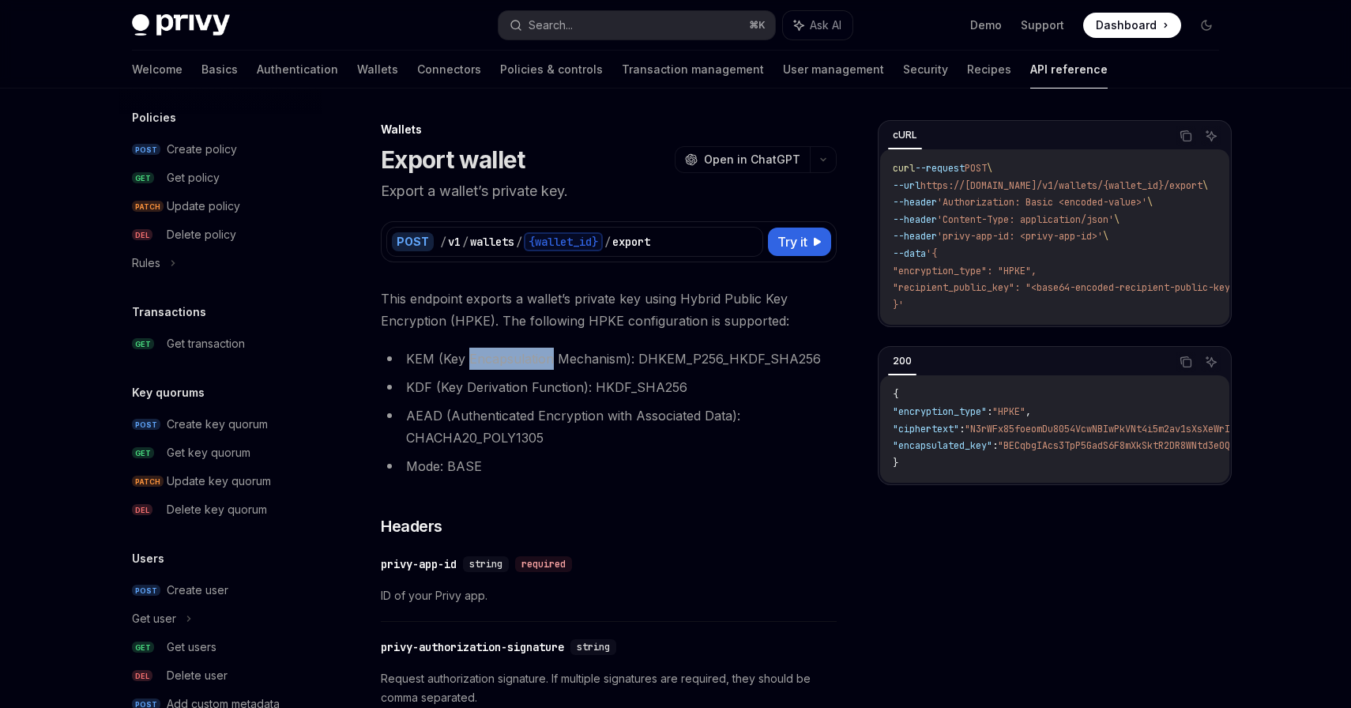
click at [581, 358] on li "KEM (Key Encapsulation Mechanism): DHKEM_P256_HKDF_SHA256" at bounding box center [609, 359] width 456 height 22
click at [658, 357] on li "KEM (Key Encapsulation Mechanism): DHKEM_P256_HKDF_SHA256" at bounding box center [609, 359] width 456 height 22
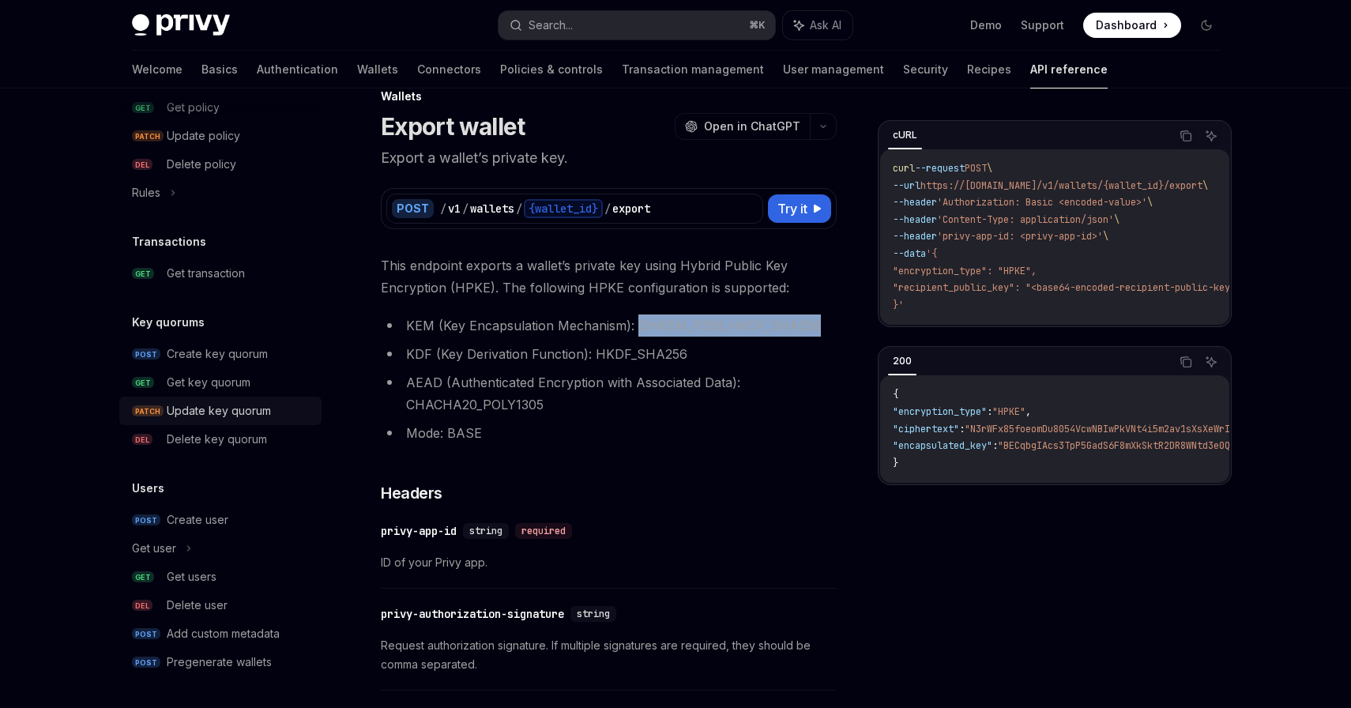
scroll to position [54, 0]
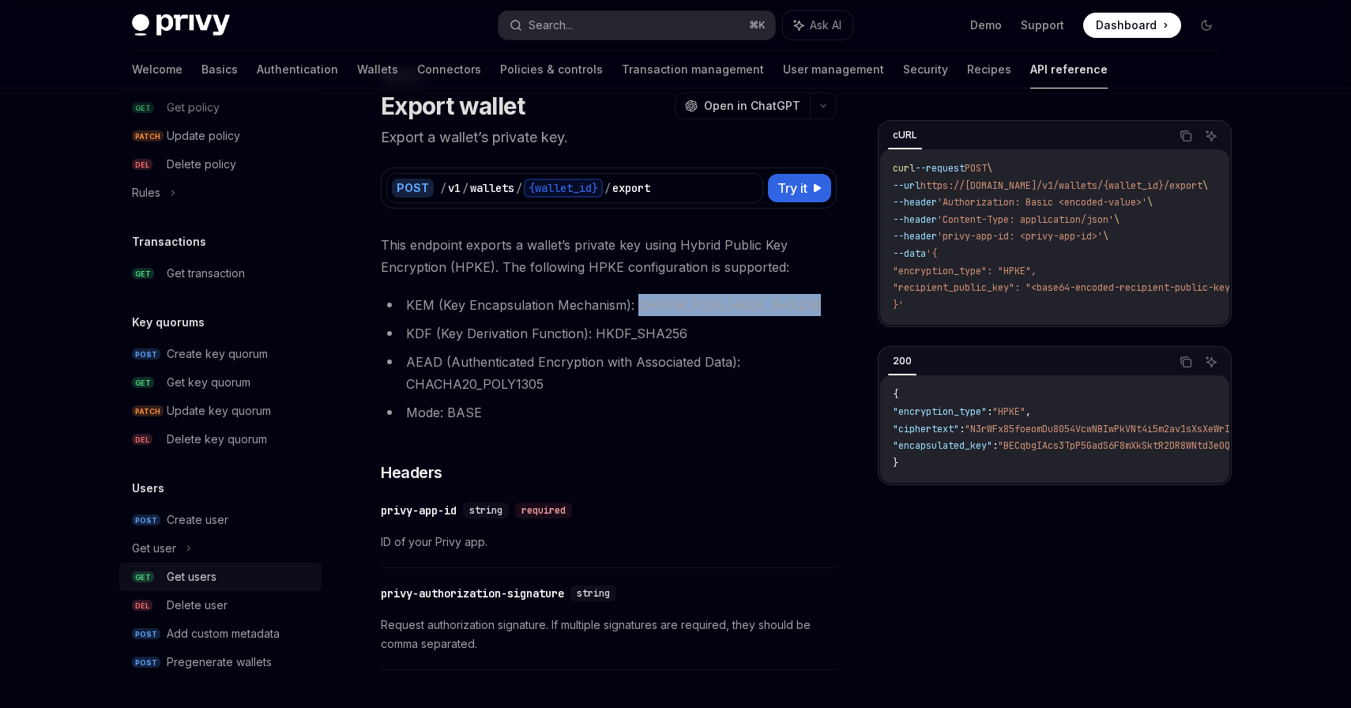
click at [222, 577] on div "Get users" at bounding box center [239, 576] width 145 height 19
type textarea "*"
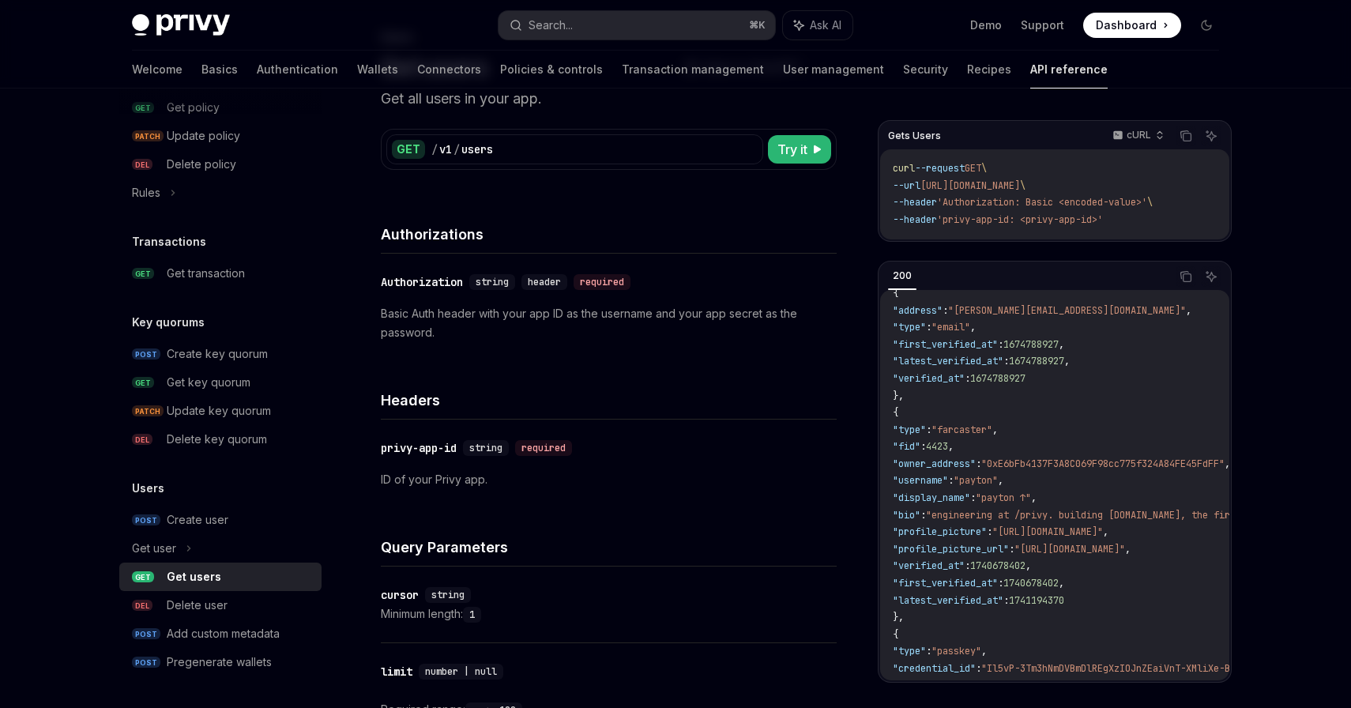
scroll to position [123, 0]
click at [1039, 503] on code "{ "data" : [ { "id" : "did:privy:cm3np4u9j001rc8b73seqmqqk" , "created_at" : 17…" at bounding box center [1283, 621] width 781 height 887
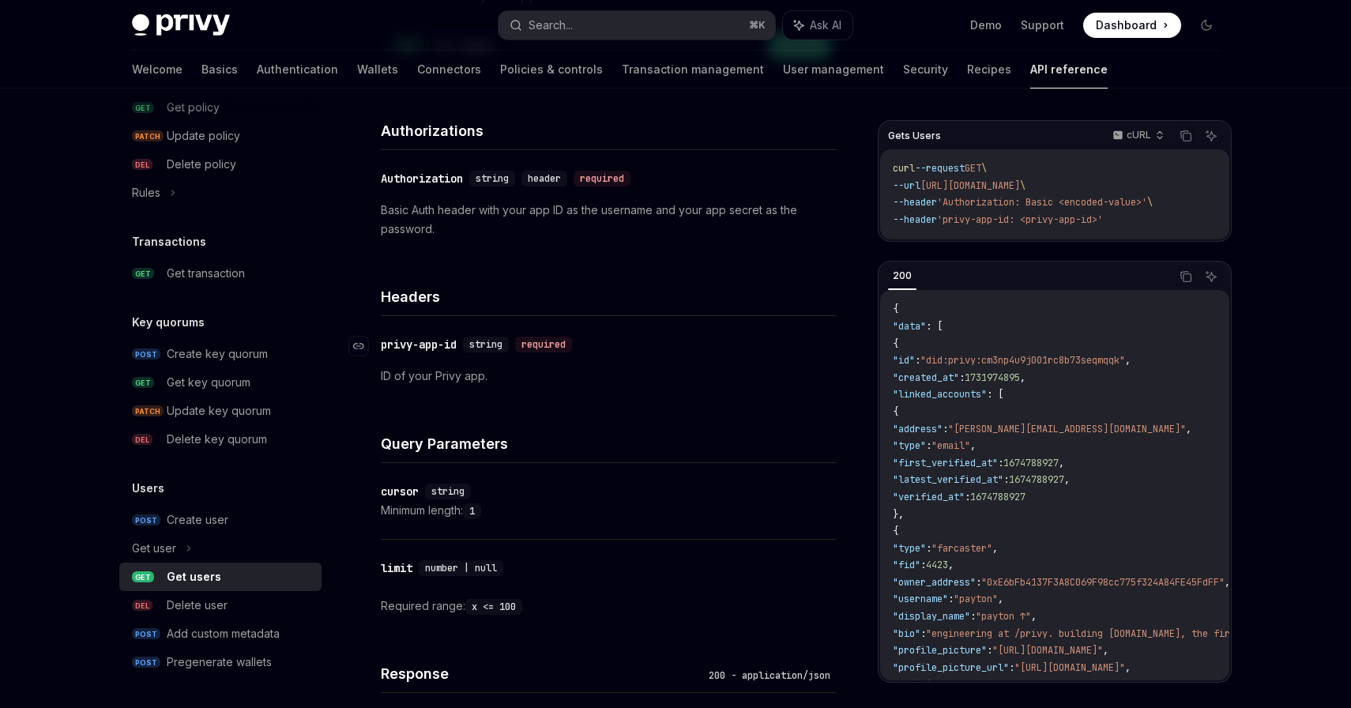
scroll to position [0, 0]
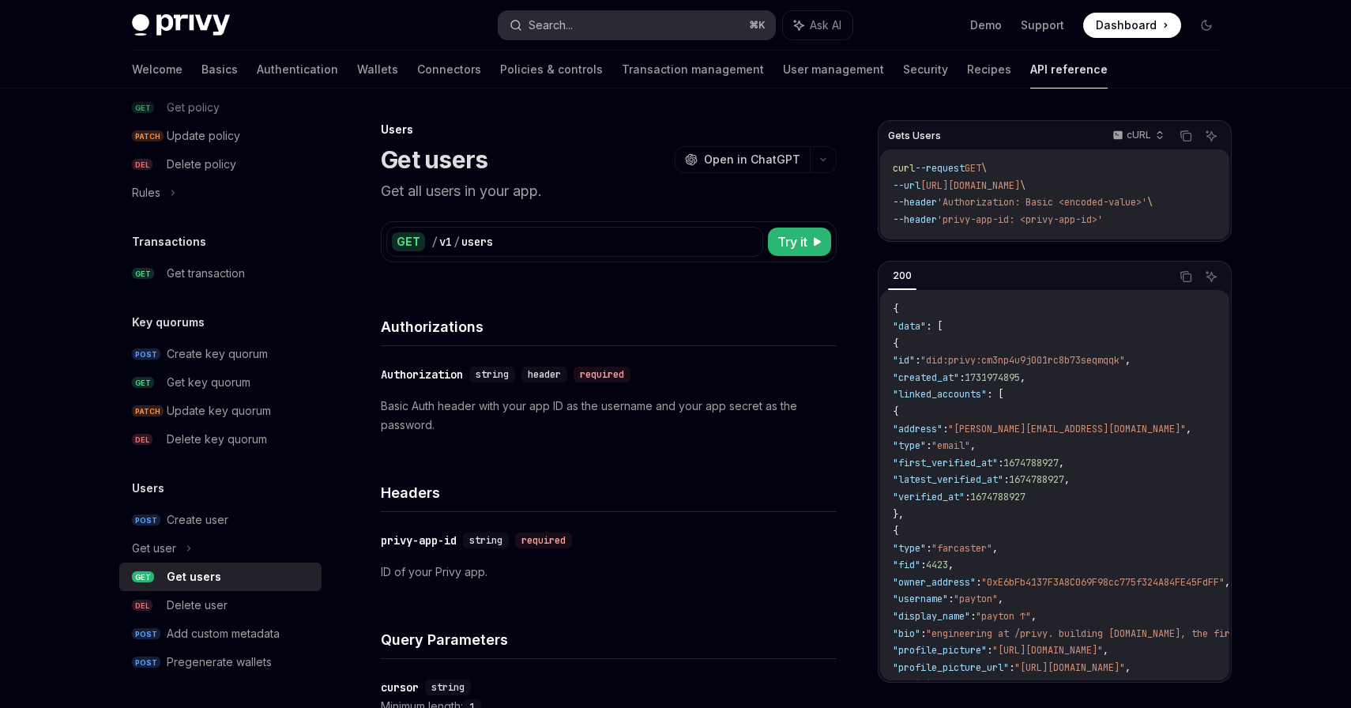
click at [597, 36] on button "Search... ⌘ K" at bounding box center [636, 25] width 276 height 28
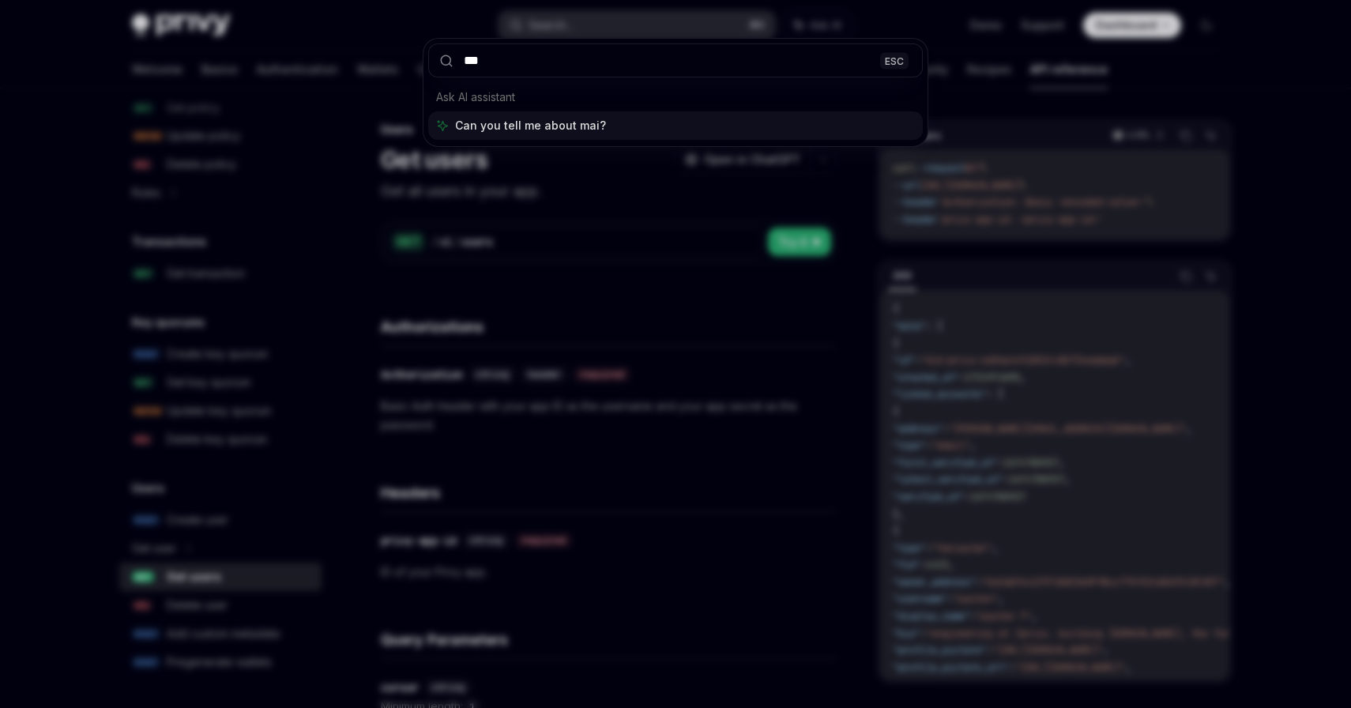
type input "****"
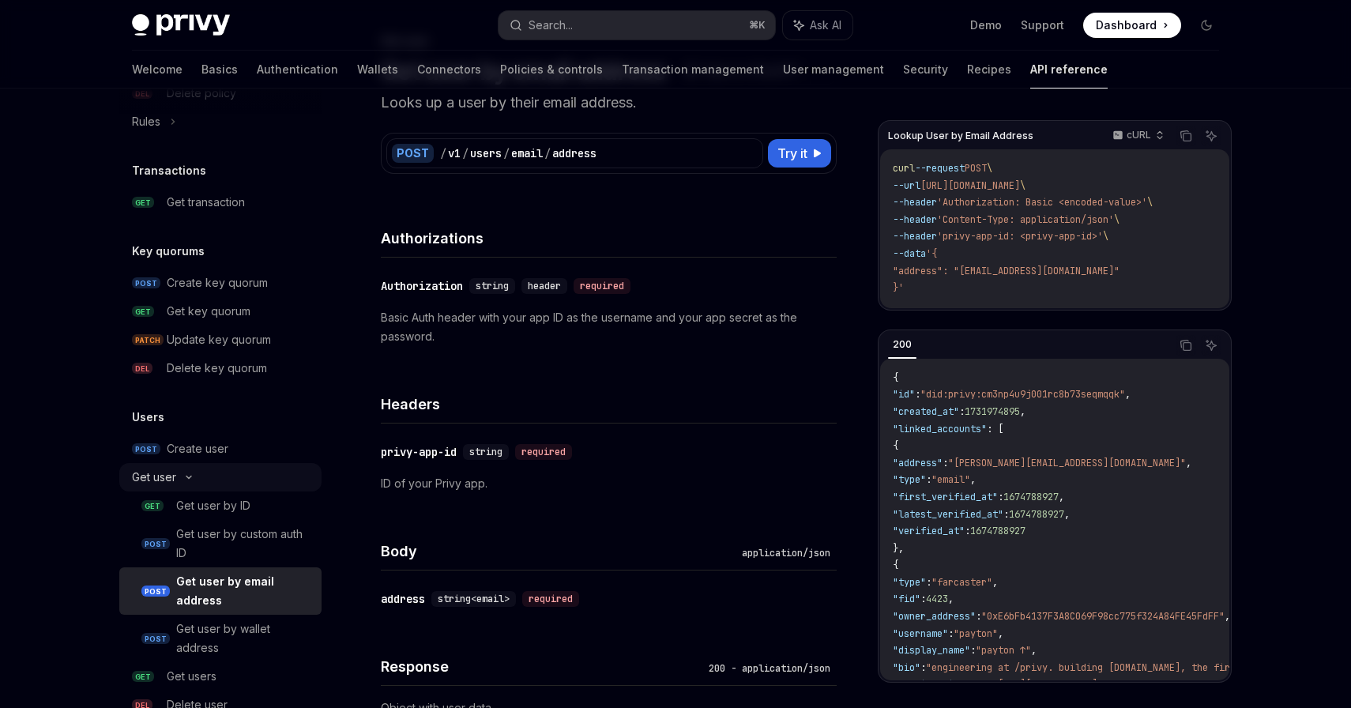
scroll to position [1003, 0]
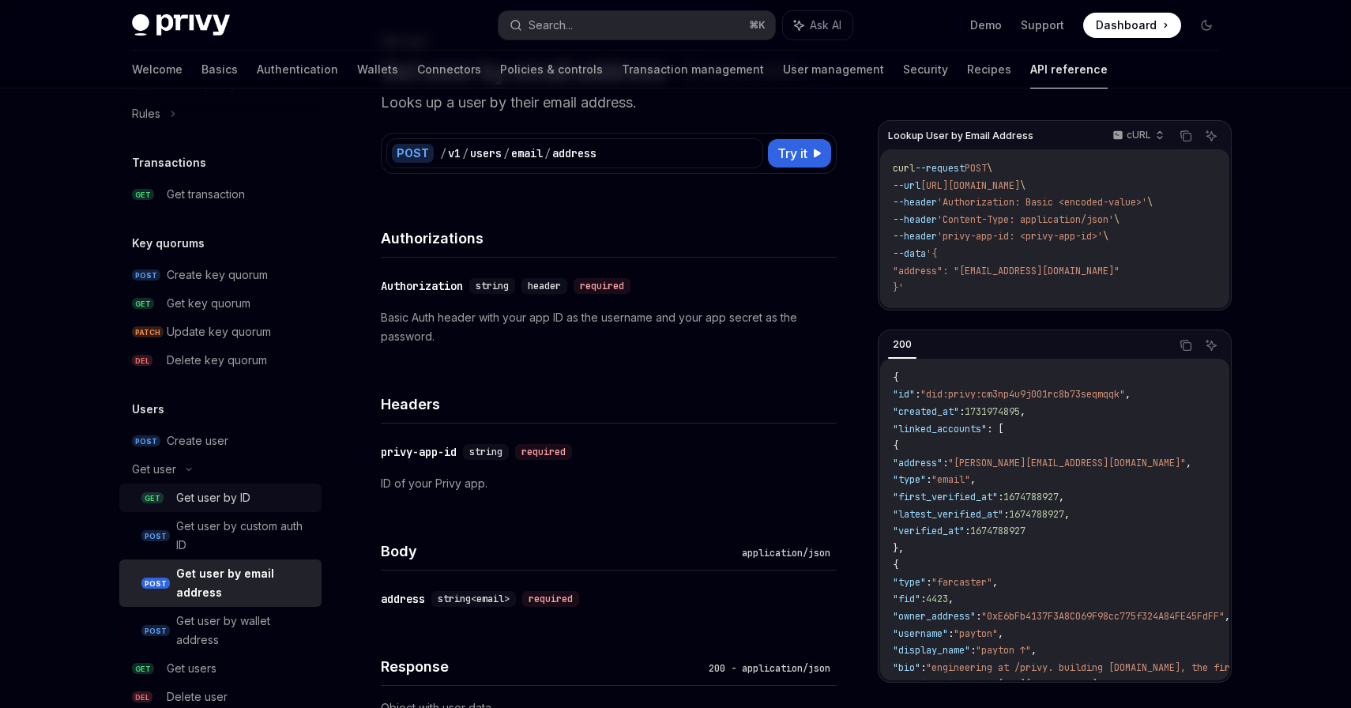
click at [231, 501] on div "Get user by ID" at bounding box center [213, 497] width 74 height 19
type textarea "*"
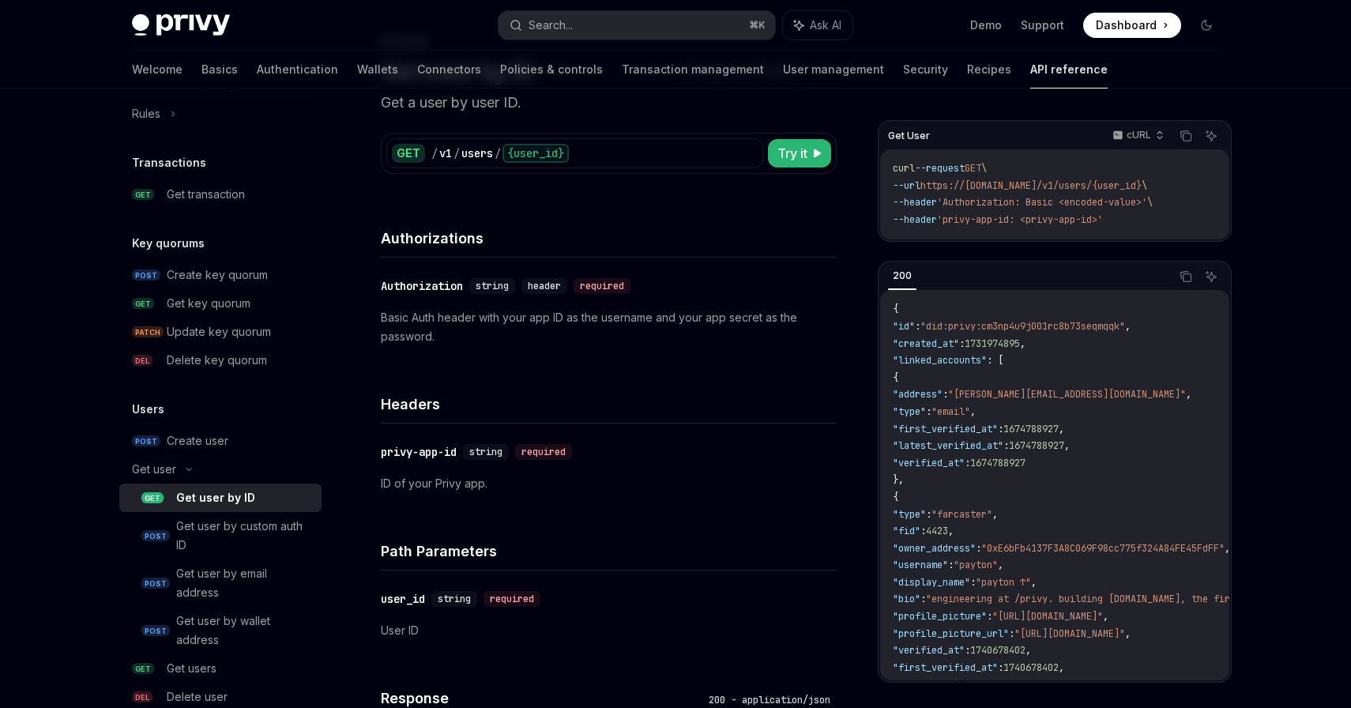
click at [1081, 487] on code "{ "id" : "did:privy:cm3np4u9j001rc8b73seqmqqk" , "created_at" : 1731974895 , "l…" at bounding box center [1283, 702] width 781 height 802
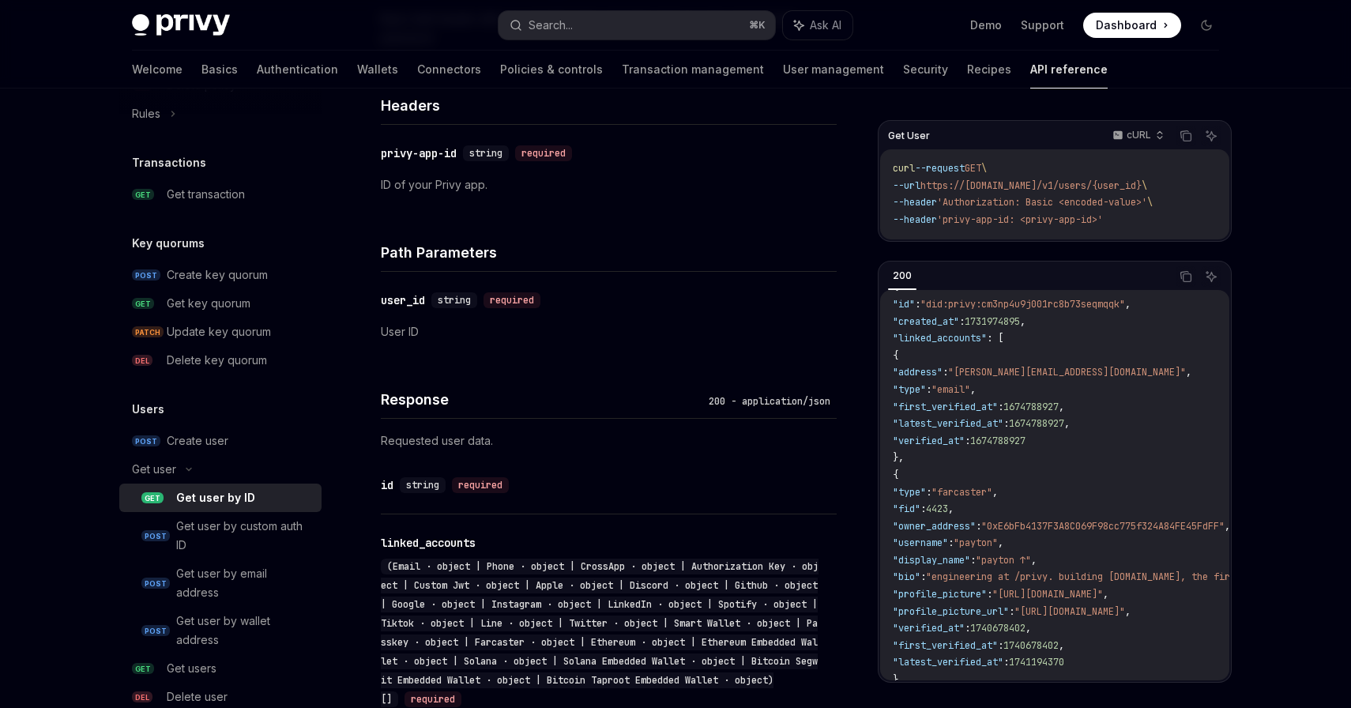
scroll to position [376, 0]
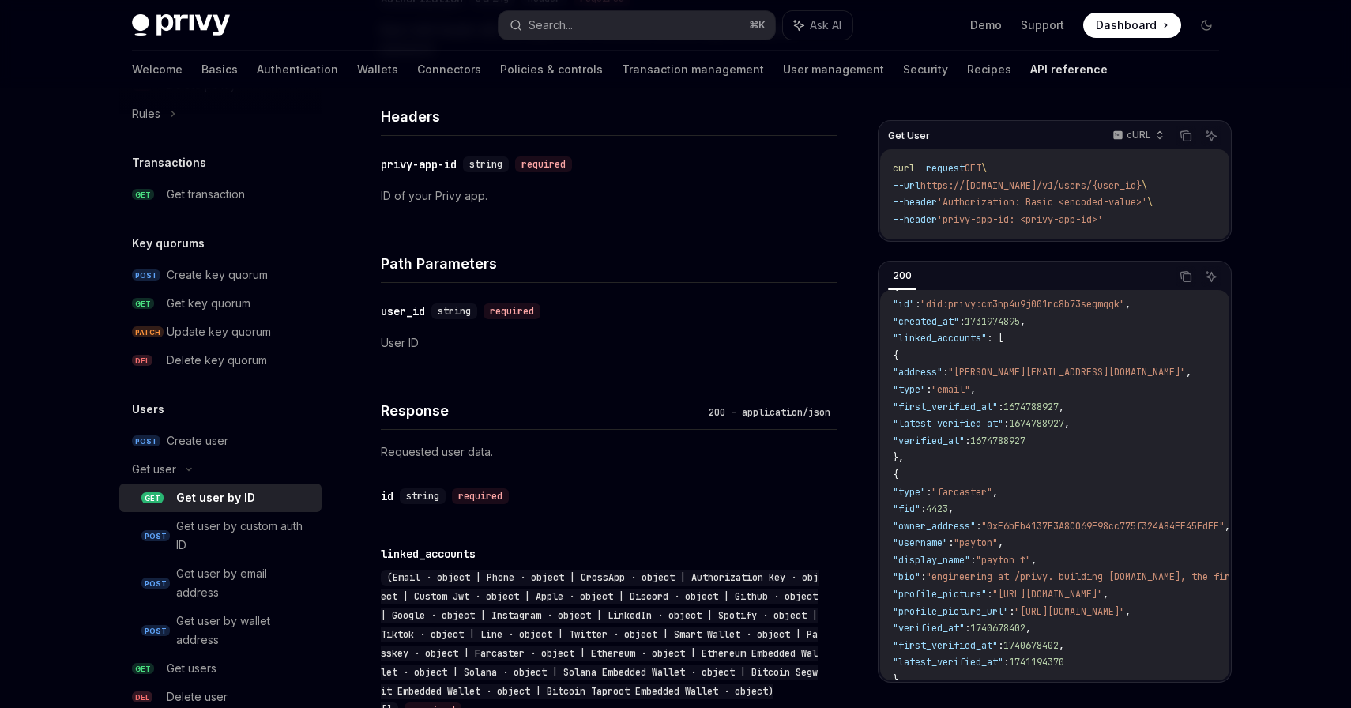
click at [1059, 510] on code "{ "id" : "did:privy:cm3np4u9j001rc8b73seqmqqk" , "created_at" : 1731974895 , "l…" at bounding box center [1283, 680] width 781 height 802
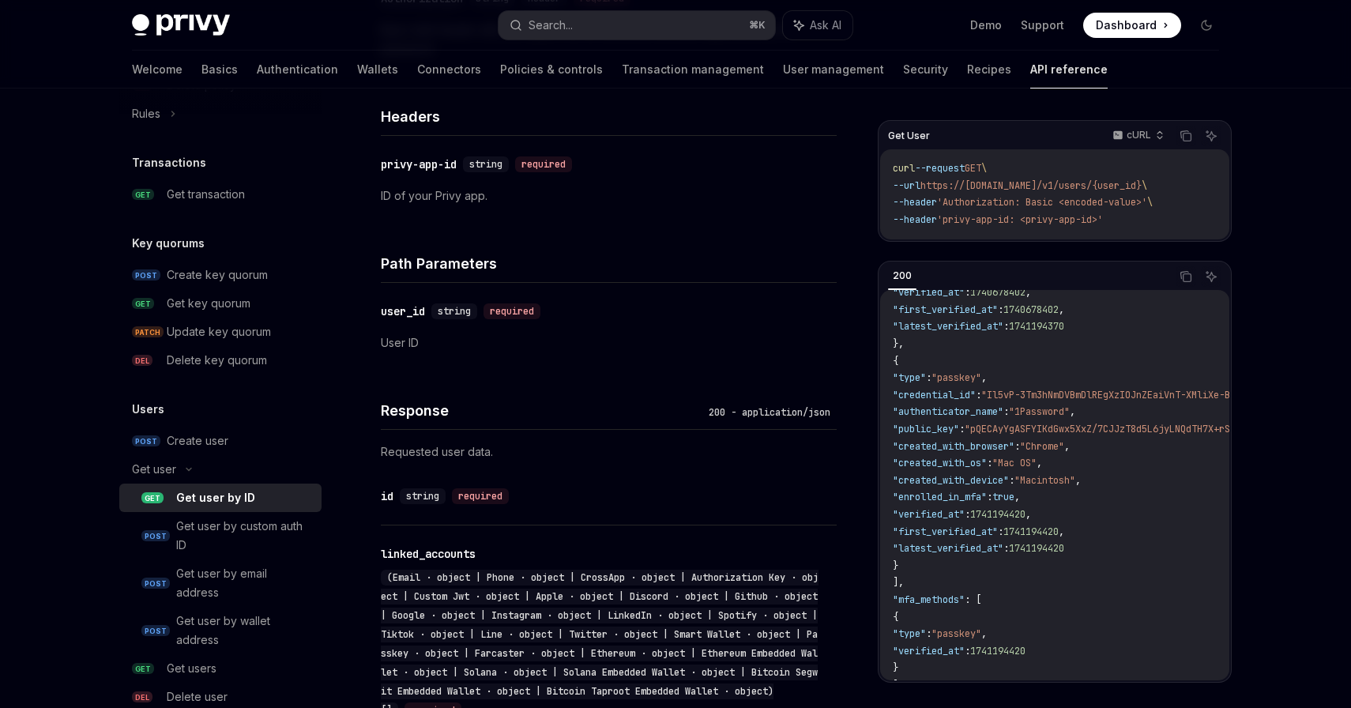
scroll to position [285, 0]
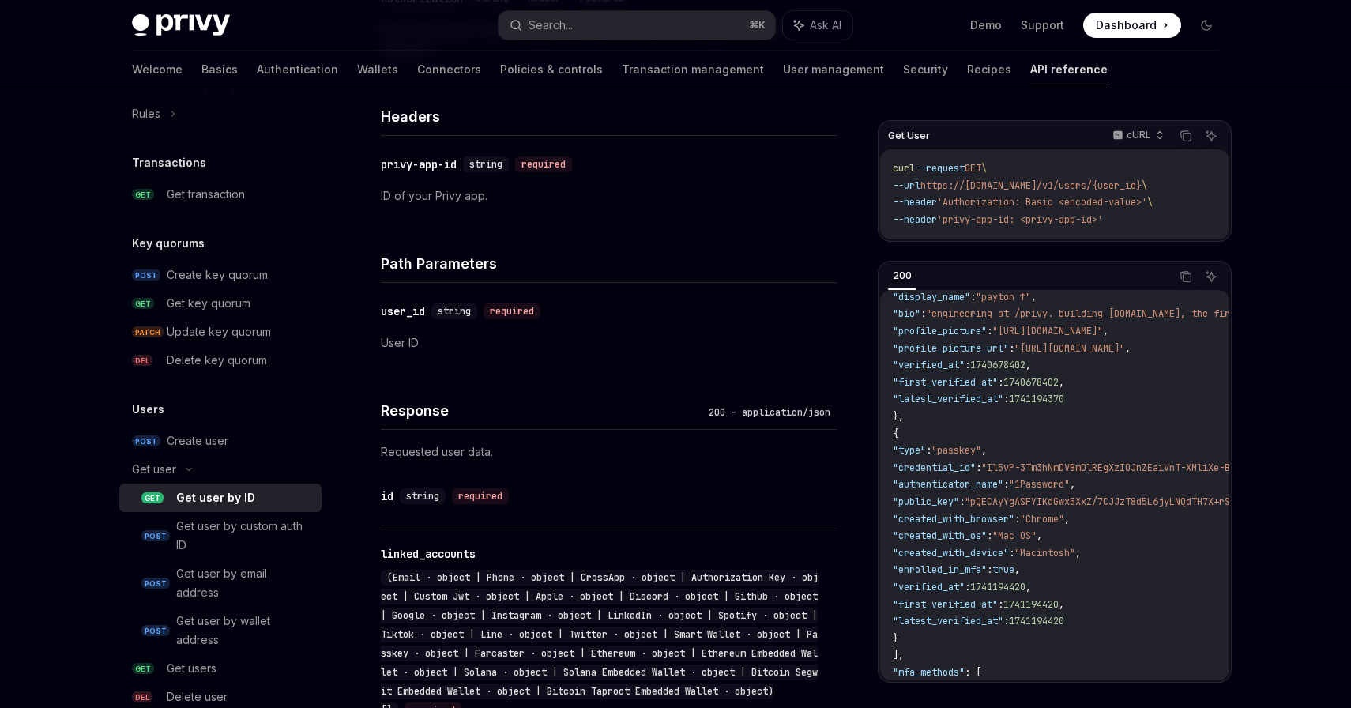
click at [1068, 504] on span ""pQECAyYgASFYIKdGwx5XxZ/7CJJzT8d5L6jyLNQdTH7X+rSZdPJ9Ux/QIlggRm4OcJ8F3aB5zYz3T9…" at bounding box center [1258, 501] width 586 height 13
click at [1036, 535] on span ""Mac OS"" at bounding box center [1014, 535] width 44 height 13
click at [1068, 484] on span ""1Password"" at bounding box center [1039, 484] width 61 height 13
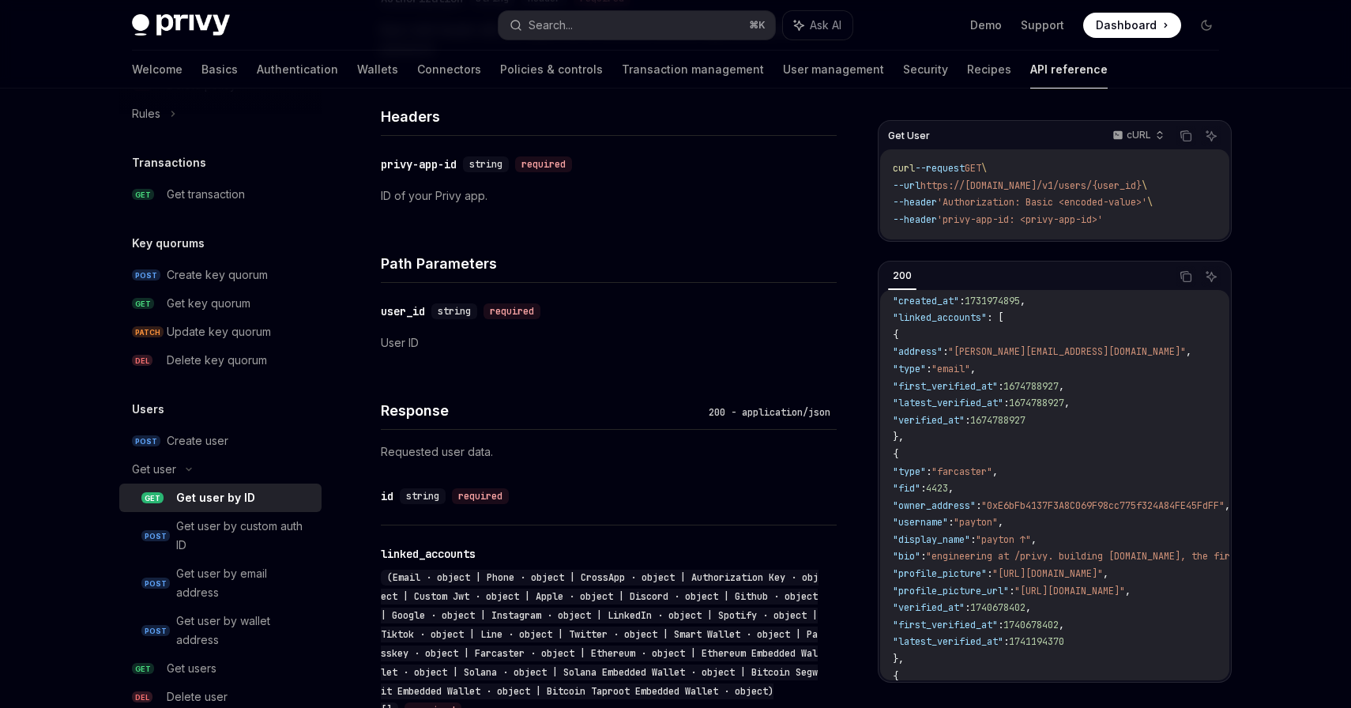
scroll to position [48, 1]
